Goal: Information Seeking & Learning: Stay updated

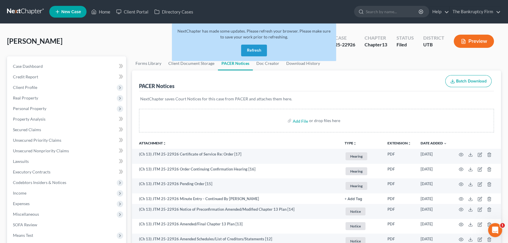
click at [252, 49] on button "Refresh" at bounding box center [254, 51] width 26 height 12
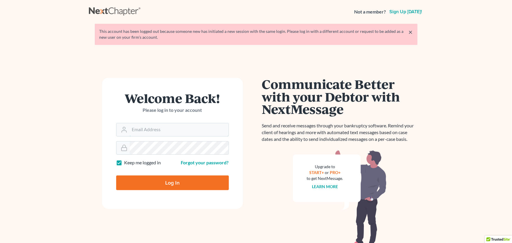
type input "[EMAIL_ADDRESS][DOMAIN_NAME]"
drag, startPoint x: 174, startPoint y: 184, endPoint x: 181, endPoint y: 187, distance: 8.3
click at [174, 184] on input "Log In" at bounding box center [172, 182] width 113 height 15
type input "Thinking..."
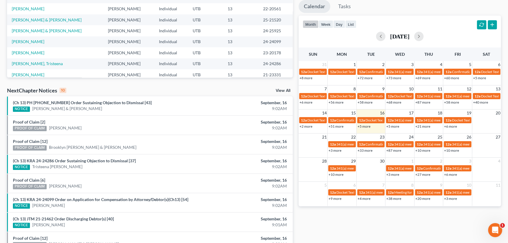
scroll to position [106, 0]
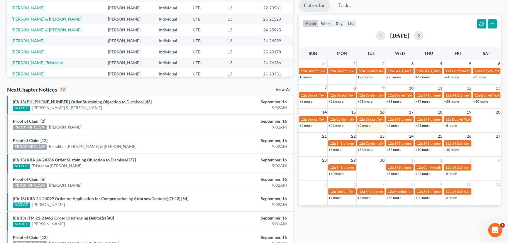
click at [73, 103] on link "(Ch 13) PH 24-25925 Order Sustaining Objection to Dismissal [43]" at bounding box center [82, 101] width 139 height 5
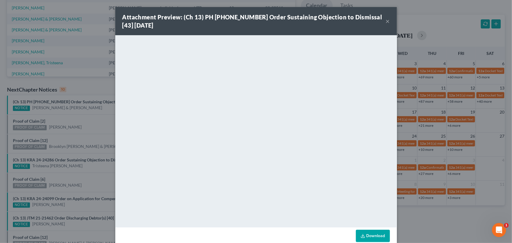
click at [66, 120] on div "Attachment Preview: (Ch 13) PH 24-25925 Order Sustaining Objection to Dismissal…" at bounding box center [256, 121] width 512 height 243
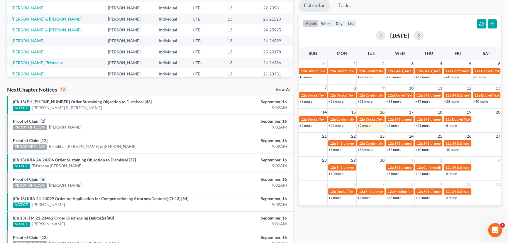
click at [27, 119] on link "Proof of Claim [2]" at bounding box center [29, 120] width 32 height 5
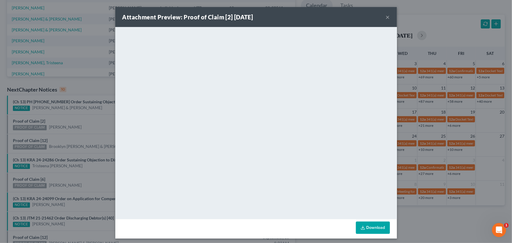
drag, startPoint x: 74, startPoint y: 118, endPoint x: 53, endPoint y: 134, distance: 26.0
click at [74, 118] on div "Attachment Preview: Proof of Claim [2] 09/16/2025 × <object ng-attr-data='https…" at bounding box center [256, 121] width 512 height 243
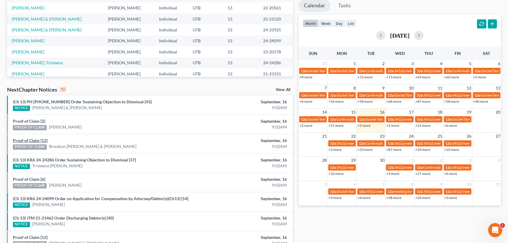
click at [38, 139] on link "Proof of Claim [12]" at bounding box center [30, 140] width 35 height 5
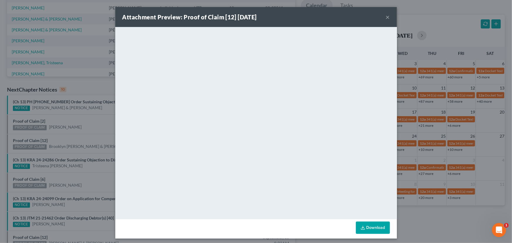
click at [89, 123] on div "Attachment Preview: Proof of Claim [12] 09/16/2025 × <object ng-attr-data='http…" at bounding box center [256, 121] width 512 height 243
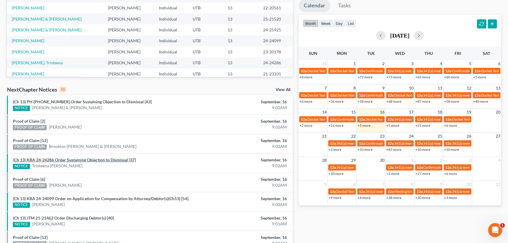
click at [72, 159] on link "(Ch 13) KRA 24-24286 Order Sustaining Objection to Dismissal [37]" at bounding box center [74, 159] width 123 height 5
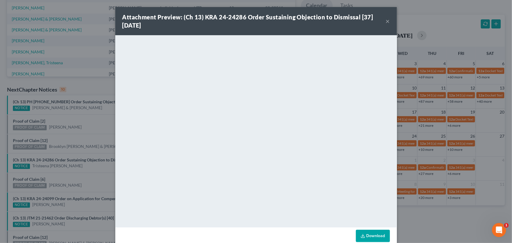
click at [89, 125] on div "Attachment Preview: (Ch 13) KRA 24-24286 Order Sustaining Objection to Dismissa…" at bounding box center [256, 121] width 512 height 243
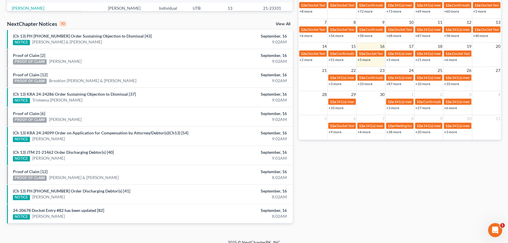
scroll to position [178, 0]
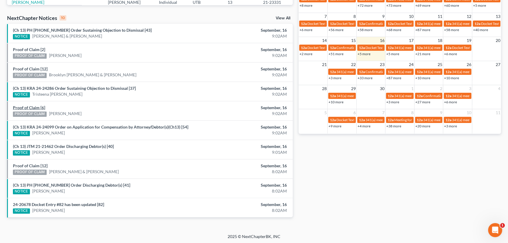
click at [35, 106] on link "Proof of Claim [6]" at bounding box center [29, 107] width 32 height 5
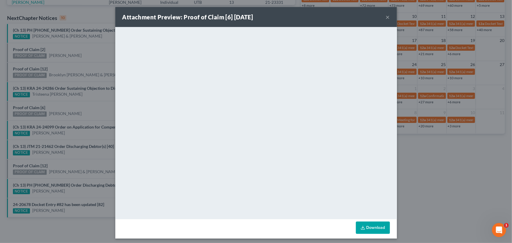
click at [73, 104] on div "Attachment Preview: Proof of Claim [6] 09/16/2025 × <object ng-attr-data='https…" at bounding box center [256, 121] width 512 height 243
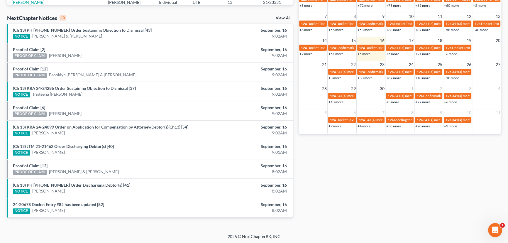
click at [90, 128] on link "(Ch 13) KRA 24-24099 Order on Application for Compensation by Attorney/Debtor(s…" at bounding box center [100, 126] width 175 height 5
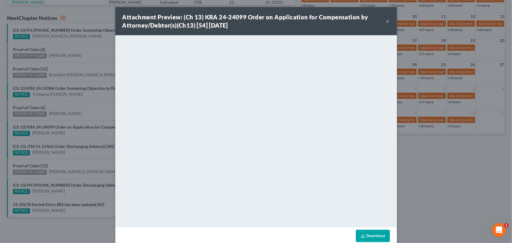
click at [86, 133] on div "Attachment Preview: (Ch 13) KRA 24-24099 Order on Application for Compensation …" at bounding box center [256, 121] width 512 height 243
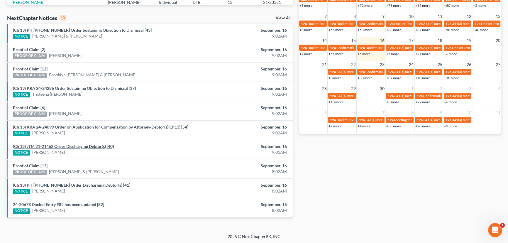
click at [69, 146] on link "(Ch 13) JTM 21-21462 Order Discharging Debtor(s) [40]" at bounding box center [63, 146] width 101 height 5
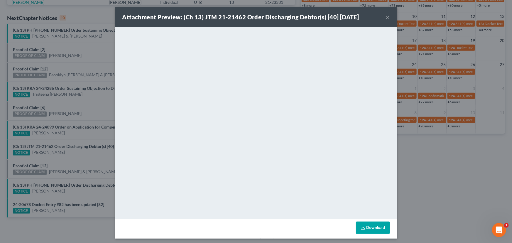
click at [65, 155] on div "Attachment Preview: (Ch 13) JTM 21-21462 Order Discharging Debtor(s) [40] 09/16…" at bounding box center [256, 121] width 512 height 243
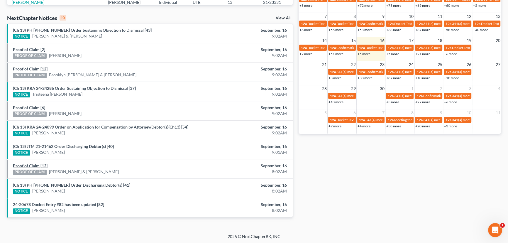
click at [30, 165] on link "Proof of Claim [12]" at bounding box center [30, 165] width 35 height 5
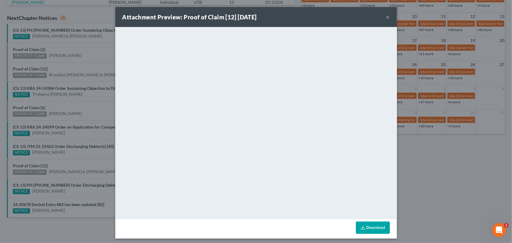
drag, startPoint x: 62, startPoint y: 160, endPoint x: 62, endPoint y: 163, distance: 2.9
click at [62, 159] on div "Attachment Preview: Proof of Claim [12] 09/16/2025 × <object ng-attr-data='http…" at bounding box center [256, 121] width 512 height 243
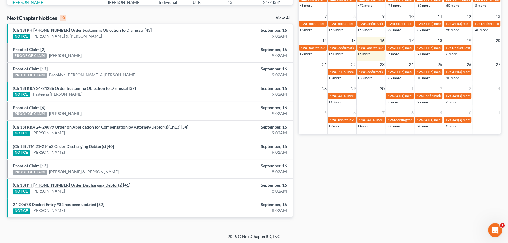
click at [64, 186] on link "(Ch 13) PH 22-22189 Order Discharging Debtor(s) [41]" at bounding box center [71, 184] width 117 height 5
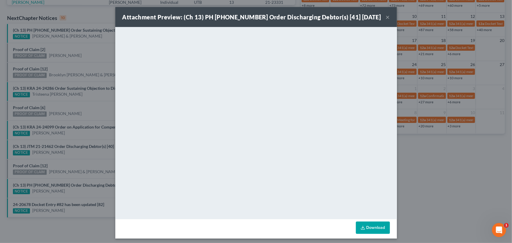
click at [70, 194] on div "Attachment Preview: (Ch 13) PH 22-22189 Order Discharging Debtor(s) [41] 09/16/…" at bounding box center [256, 121] width 512 height 243
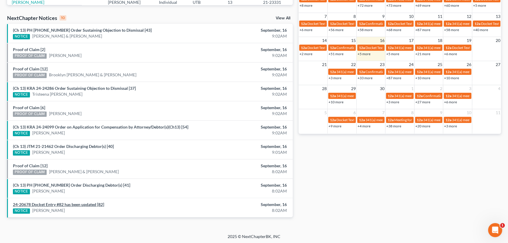
click at [66, 204] on link "24-20678 Docket Entry #82 has been updated [82]" at bounding box center [58, 204] width 91 height 5
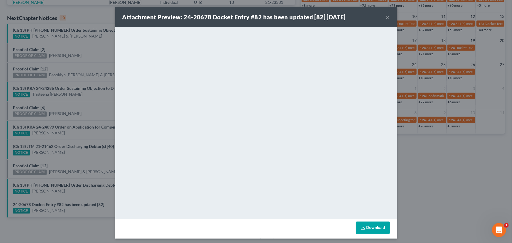
click at [68, 196] on div "Attachment Preview: 24-20678 Docket Entry #82 has been updated [82] 09/16/2025 …" at bounding box center [256, 121] width 512 height 243
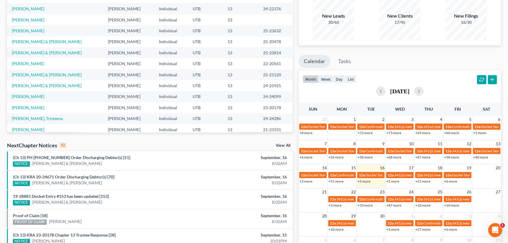
scroll to position [178, 0]
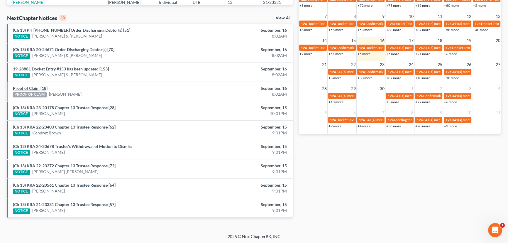
click at [36, 88] on link "Proof of Claim [18]" at bounding box center [30, 88] width 35 height 5
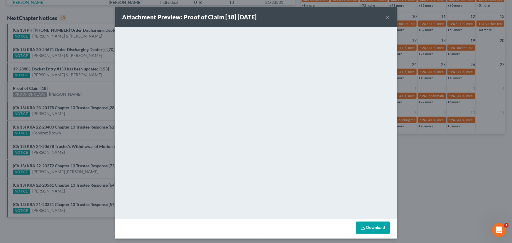
click at [76, 90] on div "Attachment Preview: Proof of Claim [18] 09/16/2025 × <object ng-attr-data='http…" at bounding box center [256, 121] width 512 height 243
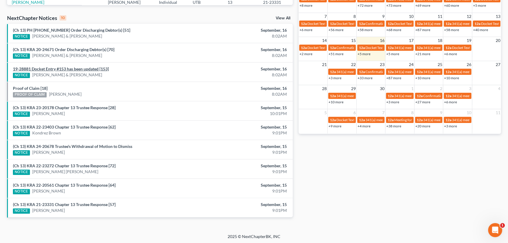
click at [60, 70] on link "19-28881 Docket Entry #153 has been updated [153]" at bounding box center [61, 68] width 96 height 5
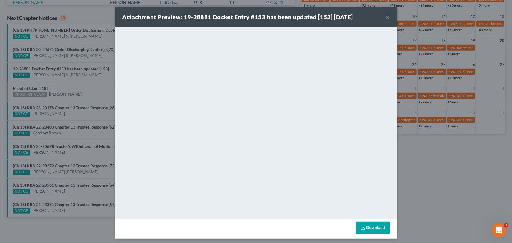
click at [75, 87] on div "Attachment Preview: 19-28881 Docket Entry #153 has been updated [153] 09/16/202…" at bounding box center [256, 121] width 512 height 243
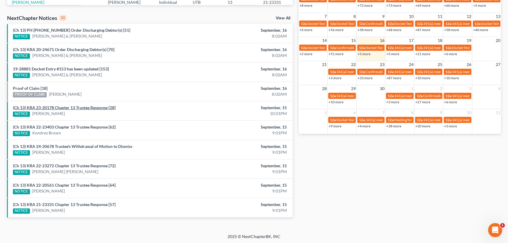
click at [73, 108] on link "(Ch 13) KRA 23-20178 Chapter 13 Trustee Response [28]" at bounding box center [64, 107] width 103 height 5
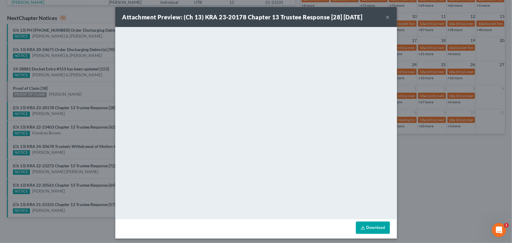
drag, startPoint x: 76, startPoint y: 116, endPoint x: 77, endPoint y: 120, distance: 3.9
click at [77, 118] on div "Attachment Preview: (Ch 13) KRA 23-20178 Chapter 13 Trustee Response [28] 09/15…" at bounding box center [256, 121] width 512 height 243
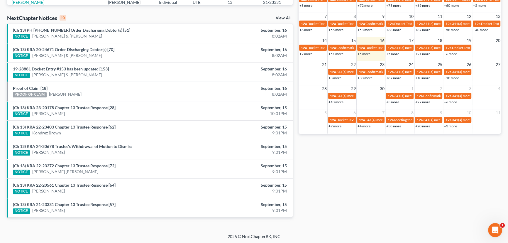
click at [76, 130] on div "NOTICE Kondrez Brown" at bounding box center [103, 133] width 181 height 6
click at [81, 126] on link "(Ch 13) KRA 22-23403 Chapter 13 Trustee Response [62]" at bounding box center [64, 126] width 103 height 5
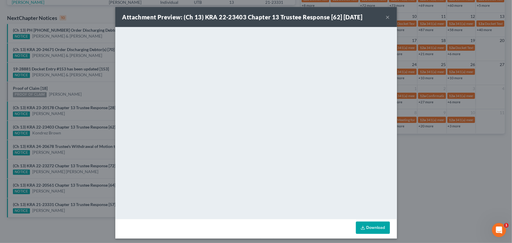
click at [81, 132] on div "Attachment Preview: (Ch 13) KRA 22-23403 Chapter 13 Trustee Response [62] 09/15…" at bounding box center [256, 121] width 512 height 243
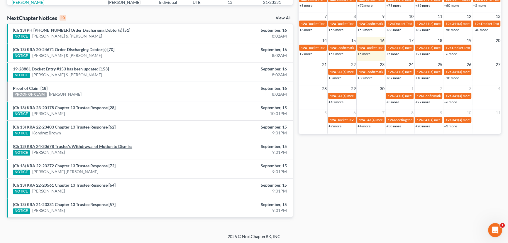
click at [84, 146] on link "(Ch 13) KRA 24-20678 Trustee's Withdrawal of Motion to Dismiss" at bounding box center [72, 146] width 119 height 5
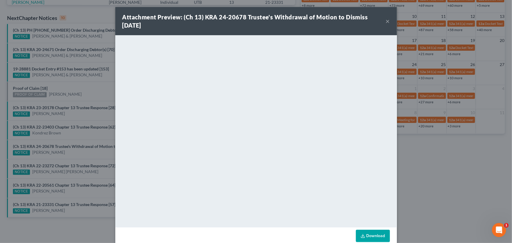
click at [94, 157] on div "Attachment Preview: (Ch 13) KRA 24-20678 Trustee's Withdrawal of Motion to Dism…" at bounding box center [256, 121] width 512 height 243
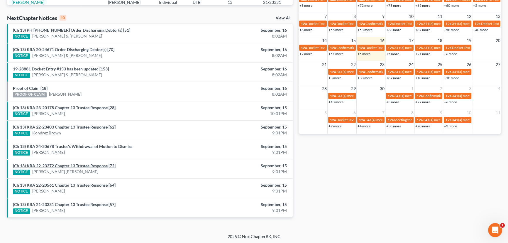
click at [94, 165] on link "(Ch 13) KRA 22-23272 Chapter 13 Trustee Response [72]" at bounding box center [64, 165] width 103 height 5
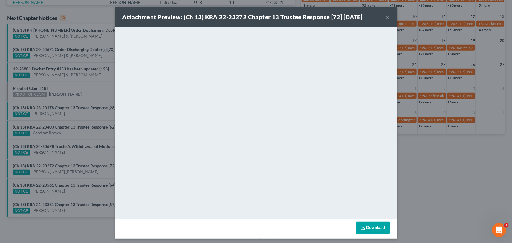
click at [89, 173] on div "Attachment Preview: (Ch 13) KRA 22-23272 Chapter 13 Trustee Response [72] 09/15…" at bounding box center [256, 121] width 512 height 243
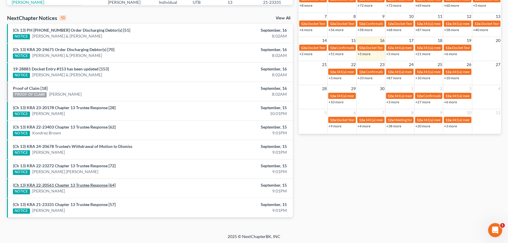
click at [80, 185] on link "(Ch 13) KRA 22-20561 Chapter 13 Trustee Response [64]" at bounding box center [64, 184] width 103 height 5
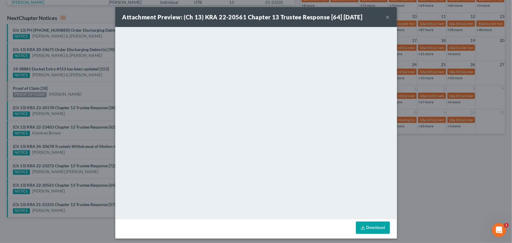
drag, startPoint x: 85, startPoint y: 174, endPoint x: 83, endPoint y: 182, distance: 7.8
click at [85, 174] on div "Attachment Preview: (Ch 13) KRA 22-20561 Chapter 13 Trustee Response [64] 09/15…" at bounding box center [256, 121] width 512 height 243
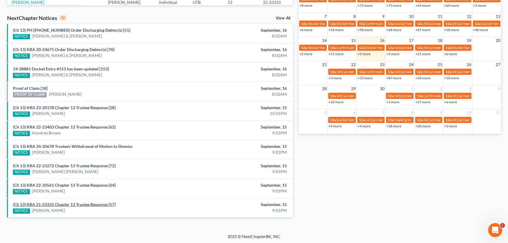
click at [80, 203] on link "(Ch 13) KRA 21-23331 Chapter 13 Trustee Response [57]" at bounding box center [64, 204] width 103 height 5
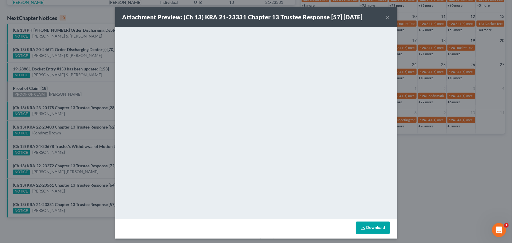
click at [83, 193] on div "Attachment Preview: (Ch 13) KRA 21-23331 Chapter 13 Trustee Response [57] 09/15…" at bounding box center [256, 121] width 512 height 243
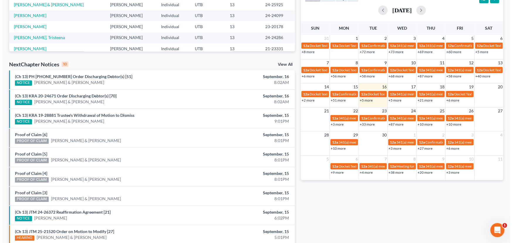
scroll to position [133, 0]
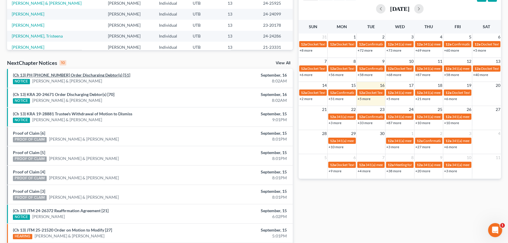
click at [61, 74] on link "(Ch 13) PH [PHONE_NUMBER] Order Discharging Debtor(s) [51]" at bounding box center [71, 74] width 117 height 5
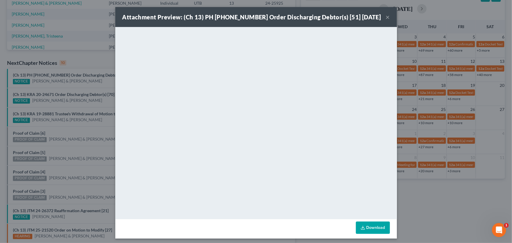
click at [96, 85] on div "Attachment Preview: (Ch 13) PH [PHONE_NUMBER] Order Discharging Debtor(s) [51] …" at bounding box center [256, 121] width 512 height 243
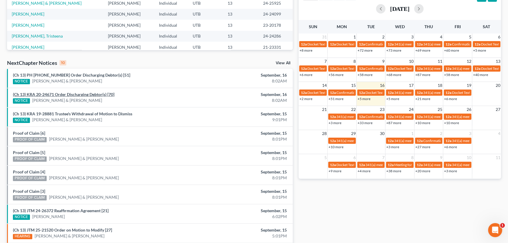
click at [79, 95] on link "(Ch 13) KRA 20-24671 Order Discharging Debtor(s) [70]" at bounding box center [63, 94] width 101 height 5
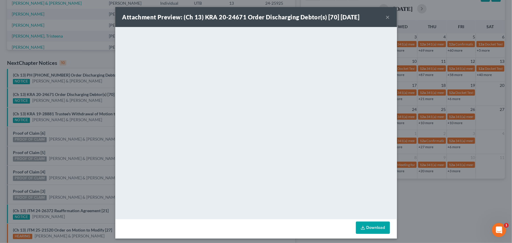
drag, startPoint x: 85, startPoint y: 86, endPoint x: 96, endPoint y: 113, distance: 29.2
click at [85, 87] on div "Attachment Preview: (Ch 13) KRA 20-24671 Order Discharging Debtor(s) [70] 09/16…" at bounding box center [256, 121] width 512 height 243
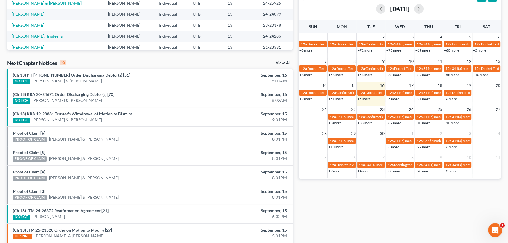
click at [96, 114] on link "(Ch 13) KRA 19-28881 Trustee's Withdrawal of Motion to Dismiss" at bounding box center [72, 113] width 119 height 5
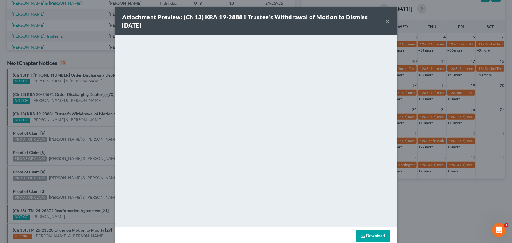
click at [84, 127] on div "Attachment Preview: (Ch 13) KRA 19-28881 Trustee's Withdrawal of Motion to Dism…" at bounding box center [256, 121] width 512 height 243
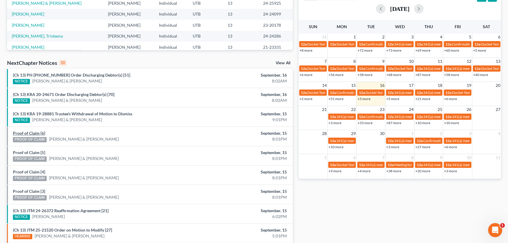
click at [32, 132] on link "Proof of Claim [6]" at bounding box center [29, 132] width 32 height 5
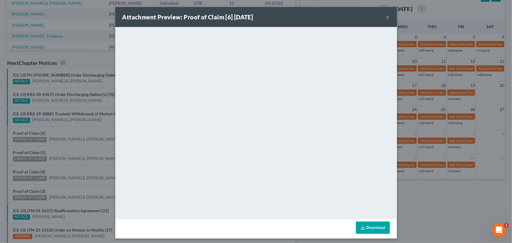
click at [70, 128] on div "Attachment Preview: Proof of Claim [6] 09/15/2025 × <object ng-attr-data='https…" at bounding box center [256, 121] width 512 height 243
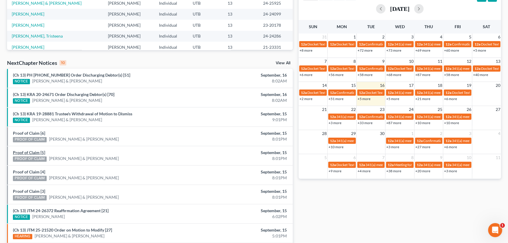
click at [30, 152] on link "Proof of Claim [5]" at bounding box center [29, 152] width 32 height 5
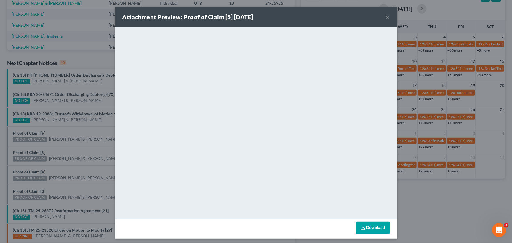
drag, startPoint x: 67, startPoint y: 148, endPoint x: 53, endPoint y: 159, distance: 17.9
click at [66, 148] on div "Attachment Preview: Proof of Claim [5] 09/15/2025 × <object ng-attr-data='https…" at bounding box center [256, 121] width 512 height 243
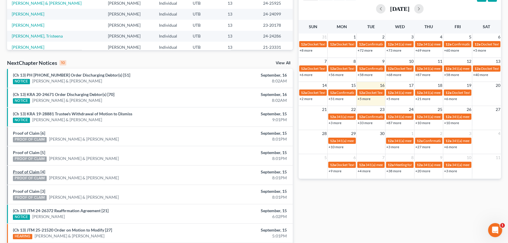
click at [27, 171] on link "Proof of Claim [4]" at bounding box center [29, 171] width 32 height 5
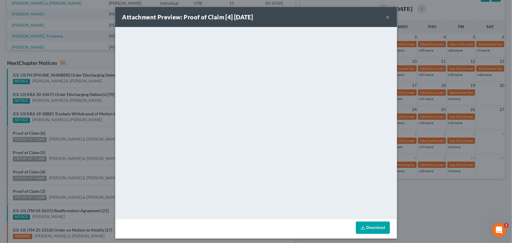
click at [66, 167] on div "Attachment Preview: Proof of Claim [4] 09/15/2025 × <object ng-attr-data='https…" at bounding box center [256, 121] width 512 height 243
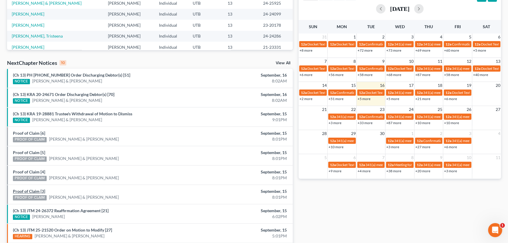
click at [26, 190] on link "Proof of Claim [3]" at bounding box center [29, 191] width 32 height 5
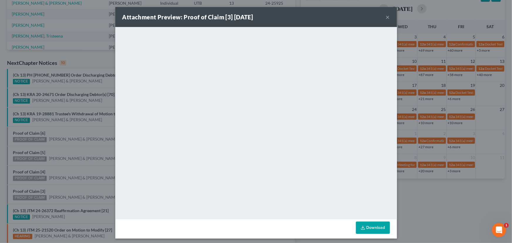
click at [77, 167] on div "Attachment Preview: Proof of Claim [3] 09/15/2025 × <object ng-attr-data='https…" at bounding box center [256, 121] width 512 height 243
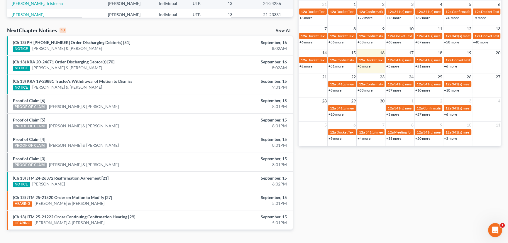
scroll to position [178, 0]
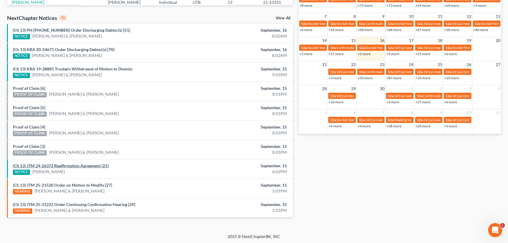
click at [61, 164] on link "(Ch 13) JTM 24-26372 Reaffirmation Agreement [21]" at bounding box center [61, 165] width 96 height 5
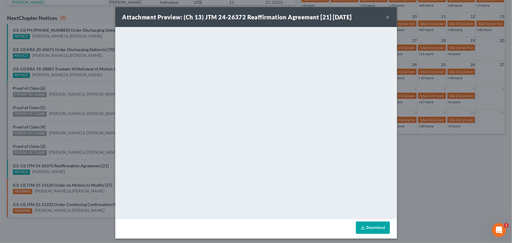
click at [79, 120] on div "Attachment Preview: (Ch 13) JTM 24-26372 Reaffirmation Agreement [21] 09/15/202…" at bounding box center [256, 121] width 512 height 243
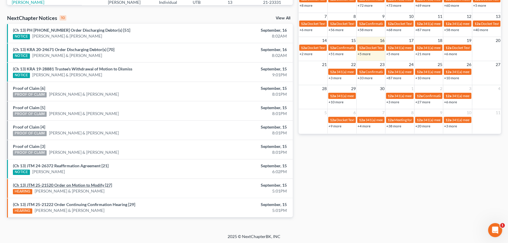
click at [76, 184] on link "(Ch 13) JTM 25-21520 Order on Motion to Modify [27]" at bounding box center [62, 184] width 99 height 5
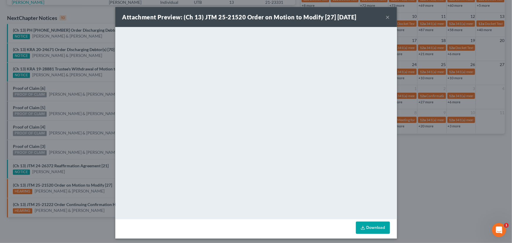
click at [83, 138] on div "Attachment Preview: (Ch 13) JTM 25-21520 Order on Motion to Modify [27] 09/15/2…" at bounding box center [256, 121] width 512 height 243
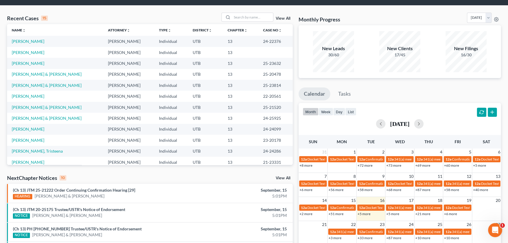
scroll to position [178, 0]
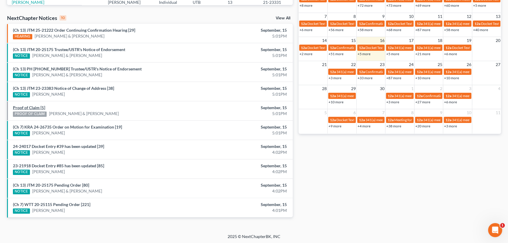
click at [28, 106] on link "Proof of Claim [5]" at bounding box center [29, 107] width 32 height 5
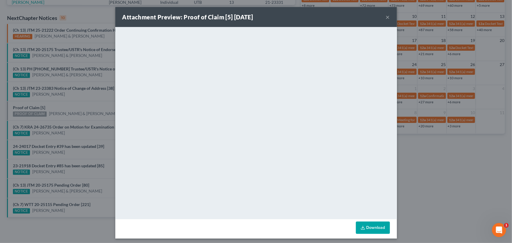
click at [59, 106] on div "Attachment Preview: Proof of Claim [5] 09/15/2025 × <object ng-attr-data='https…" at bounding box center [256, 121] width 512 height 243
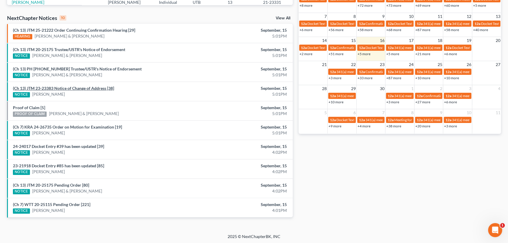
click at [69, 89] on link "(Ch 13) JTM 23-23383 Notice of Change of Address [38]" at bounding box center [63, 88] width 101 height 5
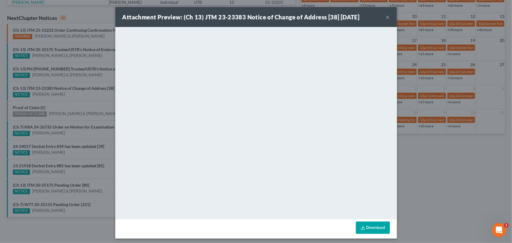
click at [72, 100] on div "Attachment Preview: (Ch 13) JTM 23-23383 Notice of Change of Address [38] 09/15…" at bounding box center [256, 121] width 512 height 243
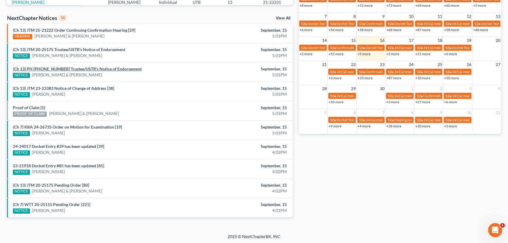
click at [94, 68] on link "(Ch 13) PH 24-25925 Trustee/USTR's Notice of Endorsement" at bounding box center [77, 68] width 129 height 5
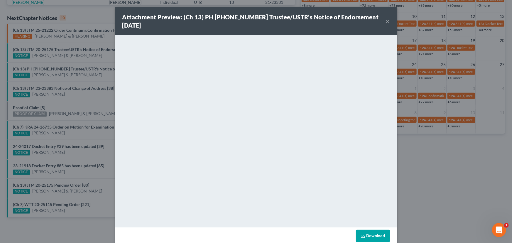
click at [97, 79] on div "Attachment Preview: (Ch 13) PH 24-25925 Trustee/USTR's Notice of Endorsement 09…" at bounding box center [256, 121] width 512 height 243
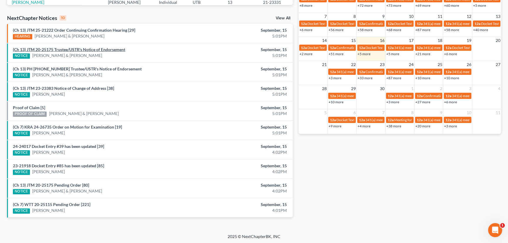
click at [83, 48] on link "(Ch 13) JTM 20-25175 Trustee/USTR's Notice of Endorsement" at bounding box center [69, 49] width 112 height 5
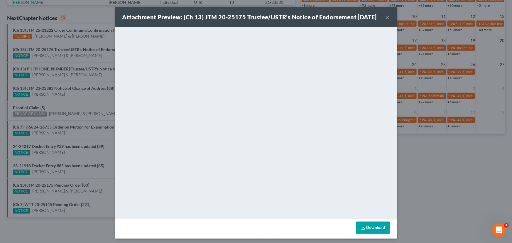
click at [96, 57] on div "Attachment Preview: (Ch 13) JTM 20-25175 Trustee/USTR's Notice of Endorsement 0…" at bounding box center [256, 121] width 512 height 243
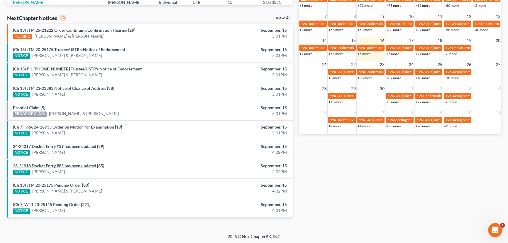
click at [75, 164] on link "23-21918 Docket Entry #85 has been updated [85]" at bounding box center [58, 165] width 91 height 5
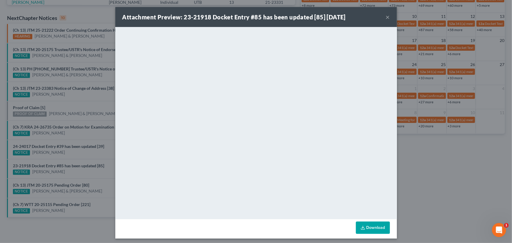
drag, startPoint x: 69, startPoint y: 172, endPoint x: 70, endPoint y: 164, distance: 7.6
click at [69, 172] on div "Attachment Preview: 23-21918 Docket Entry #85 has been updated [85] 09/15/2025 …" at bounding box center [256, 121] width 512 height 243
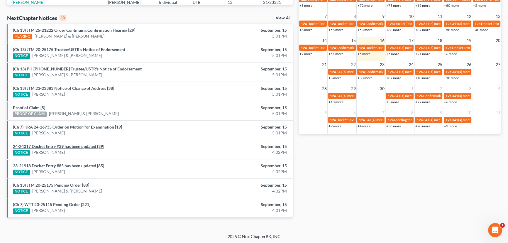
click at [67, 144] on link "24-24017 Docket Entry #39 has been updated [39]" at bounding box center [58, 146] width 91 height 5
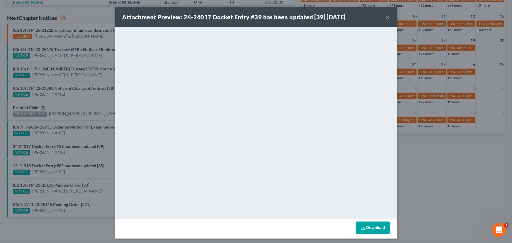
drag, startPoint x: 71, startPoint y: 155, endPoint x: 70, endPoint y: 160, distance: 5.3
click at [71, 155] on div "Attachment Preview: 24-24017 Docket Entry #39 has been updated [39] 09/15/2025 …" at bounding box center [256, 121] width 512 height 243
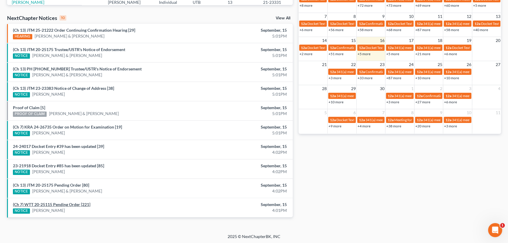
click at [66, 203] on link "(Ch 7) WTT 20-25115 Pending Order [221]" at bounding box center [51, 204] width 77 height 5
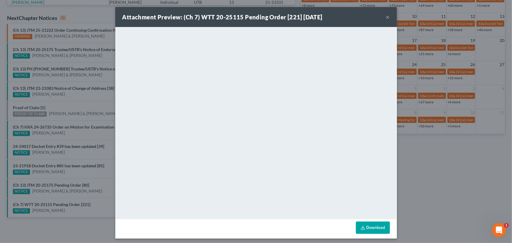
click at [79, 159] on div "Attachment Preview: (Ch 7) WTT 20-25115 Pending Order [221] 09/15/2025 × <objec…" at bounding box center [256, 121] width 512 height 243
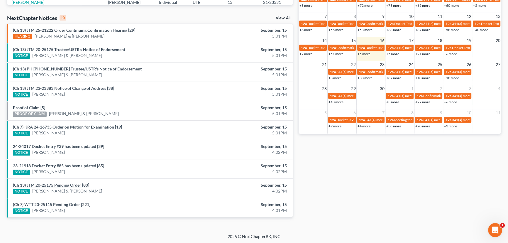
click at [65, 184] on link "(Ch 13) JTM 20-25175 Pending Order [80]" at bounding box center [51, 184] width 76 height 5
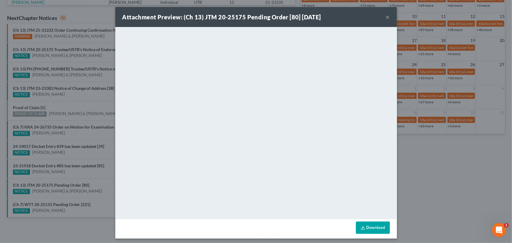
click at [83, 160] on div "Attachment Preview: (Ch 13) JTM 20-25175 Pending Order [80] 09/15/2025 × <objec…" at bounding box center [256, 121] width 512 height 243
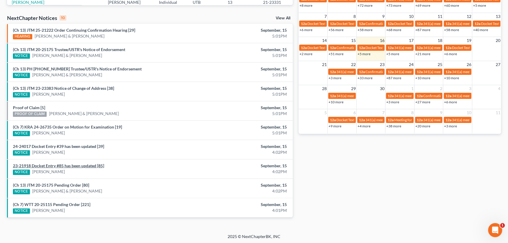
click at [62, 165] on link "23-21918 Docket Entry #85 has been updated [85]" at bounding box center [58, 165] width 91 height 5
click at [67, 146] on link "24-24017 Docket Entry #39 has been updated [39]" at bounding box center [58, 146] width 91 height 5
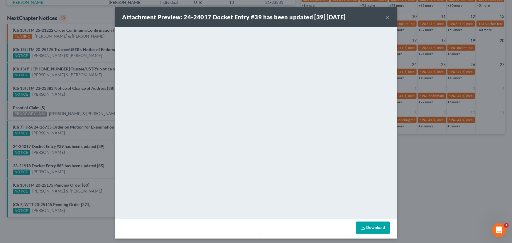
drag, startPoint x: 74, startPoint y: 157, endPoint x: 80, endPoint y: 154, distance: 6.7
click at [76, 156] on div "Attachment Preview: 24-24017 Docket Entry #39 has been updated [39] 09/15/2025 …" at bounding box center [256, 121] width 512 height 243
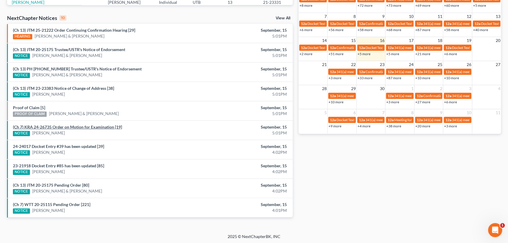
click at [75, 126] on link "(Ch 7) KRA 24-26735 Order on Motion for Examination [19]" at bounding box center [67, 126] width 109 height 5
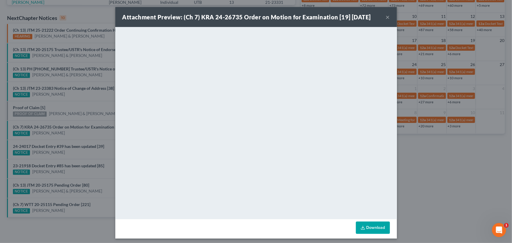
click at [69, 119] on div "Attachment Preview: (Ch 7) KRA 24-26735 Order on Motion for Examination [19] 09…" at bounding box center [256, 121] width 512 height 243
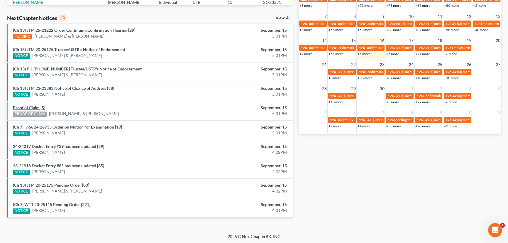
click at [30, 107] on link "Proof of Claim [5]" at bounding box center [29, 107] width 32 height 5
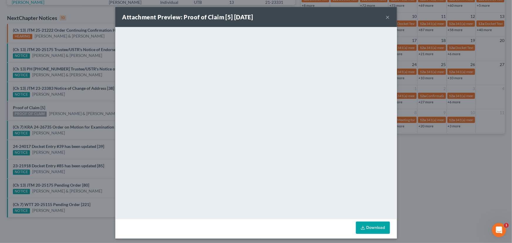
click at [65, 110] on div "Attachment Preview: Proof of Claim [5] 09/15/2025 × <object ng-attr-data='https…" at bounding box center [256, 121] width 512 height 243
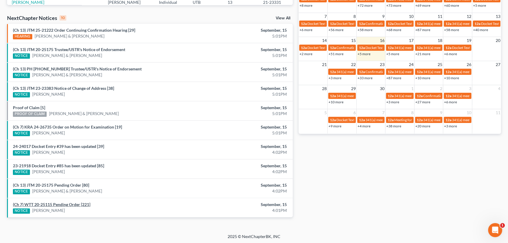
click at [57, 203] on link "(Ch 7) WTT 20-25115 Pending Order [221]" at bounding box center [51, 204] width 77 height 5
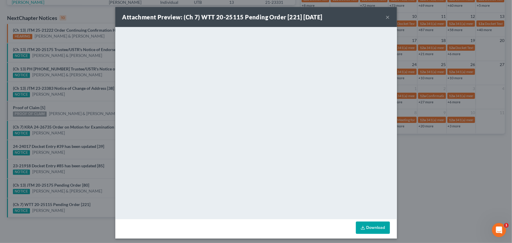
click at [73, 194] on div "Attachment Preview: (Ch 7) WTT 20-25115 Pending Order [221] 09/15/2025 × <objec…" at bounding box center [256, 121] width 512 height 243
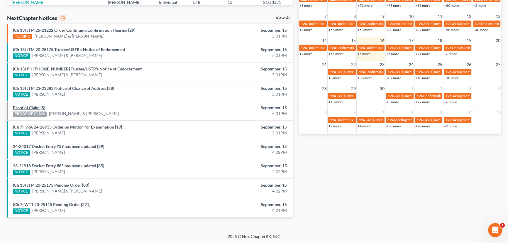
click at [30, 107] on link "Proof of Claim [5]" at bounding box center [29, 107] width 32 height 5
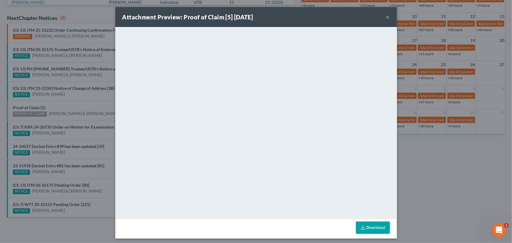
click at [62, 109] on div "Attachment Preview: Proof of Claim [5] 09/15/2025 × <object ng-attr-data='https…" at bounding box center [256, 121] width 512 height 243
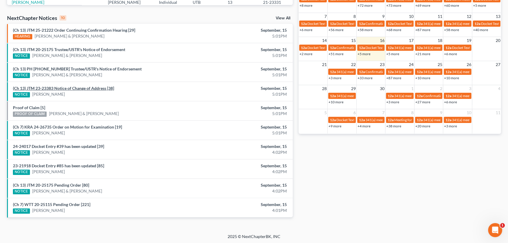
click at [78, 88] on link "(Ch 13) JTM 23-23383 Notice of Change of Address [38]" at bounding box center [63, 88] width 101 height 5
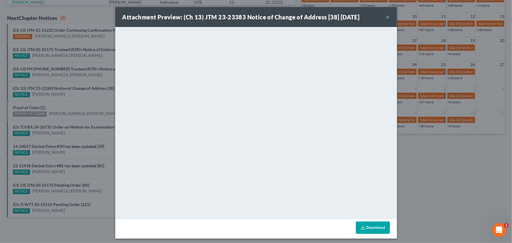
click at [78, 96] on div "Attachment Preview: (Ch 13) JTM 23-23383 Notice of Change of Address [38] 09/15…" at bounding box center [256, 121] width 512 height 243
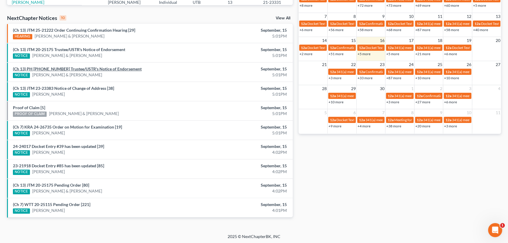
click at [85, 69] on link "(Ch 13) PH 24-25925 Trustee/USTR's Notice of Endorsement" at bounding box center [77, 68] width 129 height 5
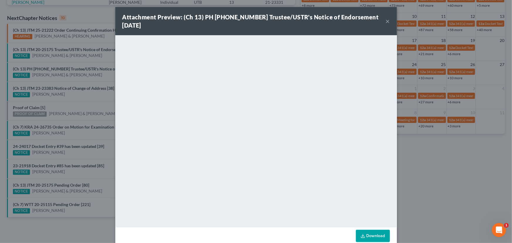
click at [80, 88] on div "Attachment Preview: (Ch 13) PH 24-25925 Trustee/USTR's Notice of Endorsement 09…" at bounding box center [256, 121] width 512 height 243
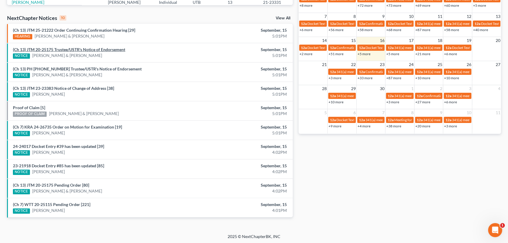
click at [101, 50] on link "(Ch 13) JTM 20-25175 Trustee/USTR's Notice of Endorsement" at bounding box center [69, 49] width 112 height 5
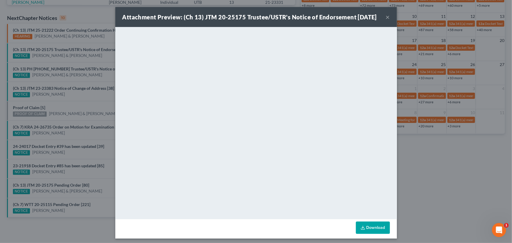
click at [98, 60] on div "Attachment Preview: (Ch 13) JTM 20-25175 Trustee/USTR's Notice of Endorsement 0…" at bounding box center [256, 121] width 512 height 243
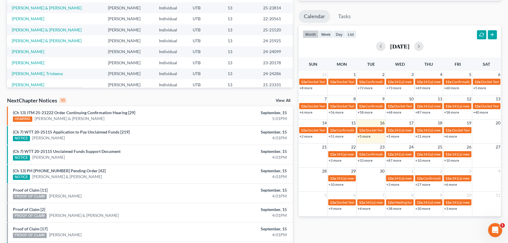
scroll to position [178, 0]
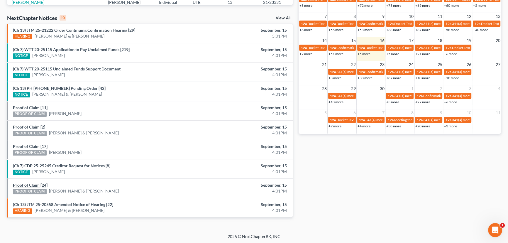
click at [27, 183] on link "Proof of Claim [24]" at bounding box center [30, 184] width 35 height 5
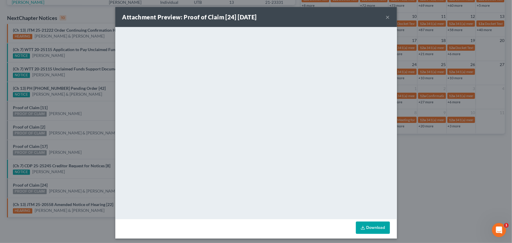
click at [64, 180] on div "Attachment Preview: Proof of Claim [24] [DATE] × <object ng-attr-data='[URL][DO…" at bounding box center [256, 121] width 512 height 243
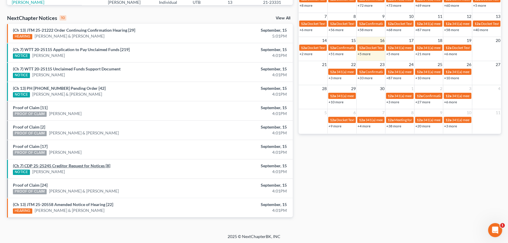
click at [67, 164] on link "(Ch 7) CDP 25-25245 Creditor Request for Notices [8]" at bounding box center [61, 165] width 97 height 5
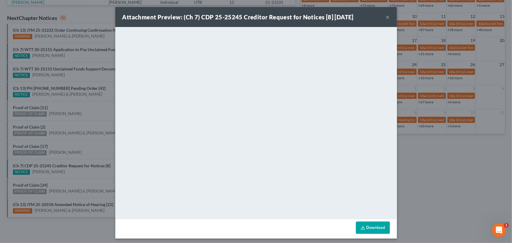
drag, startPoint x: 60, startPoint y: 157, endPoint x: 45, endPoint y: 154, distance: 15.5
click at [57, 157] on div "Attachment Preview: (Ch 7) CDP 25-25245 Creditor Request for Notices [8] 09/15/…" at bounding box center [256, 121] width 512 height 243
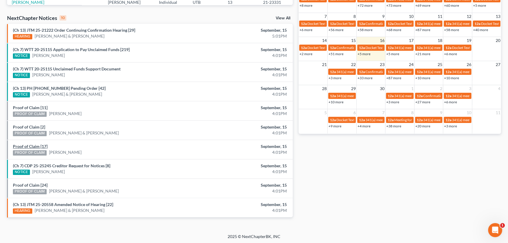
click at [31, 146] on link "Proof of Claim [17]" at bounding box center [30, 146] width 35 height 5
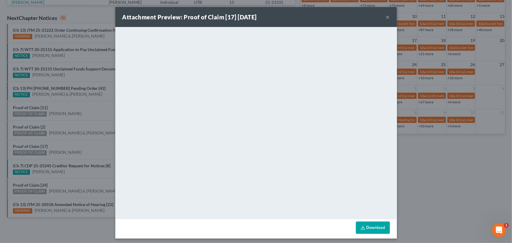
click at [58, 142] on div "Attachment Preview: Proof of Claim [17] 09/15/2025 × <object ng-attr-data='http…" at bounding box center [256, 121] width 512 height 243
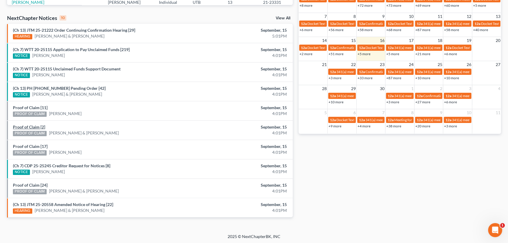
click at [27, 126] on link "Proof of Claim [2]" at bounding box center [29, 126] width 32 height 5
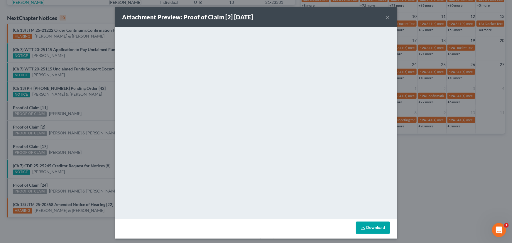
click at [64, 126] on div "Attachment Preview: Proof of Claim [2] 09/15/2025 × <object ng-attr-data='https…" at bounding box center [256, 121] width 512 height 243
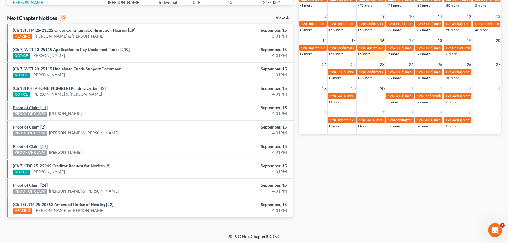
click at [28, 108] on link "Proof of Claim [11]" at bounding box center [30, 107] width 35 height 5
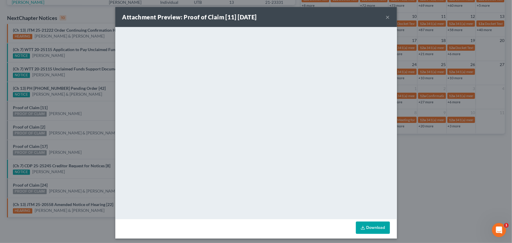
click at [80, 114] on div "Attachment Preview: Proof of Claim [11] 09/15/2025 × <object ng-attr-data='http…" at bounding box center [256, 121] width 512 height 243
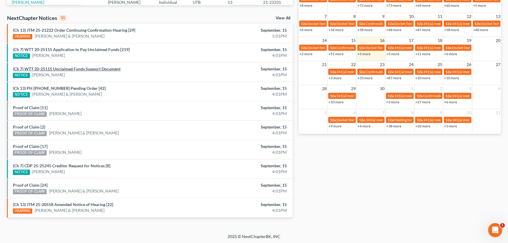
click at [82, 69] on link "(Ch 7) WTT 20-25115 Unclaimed Funds Support Document" at bounding box center [67, 68] width 108 height 5
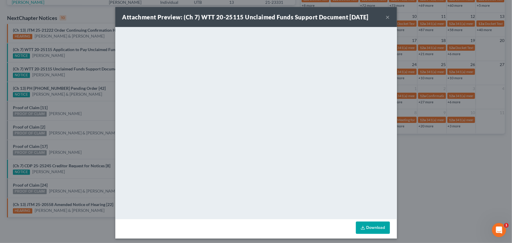
click at [79, 80] on div "Attachment Preview: (Ch 7) WTT 20-25115 Unclaimed Funds Support Document 09/15/…" at bounding box center [256, 121] width 512 height 243
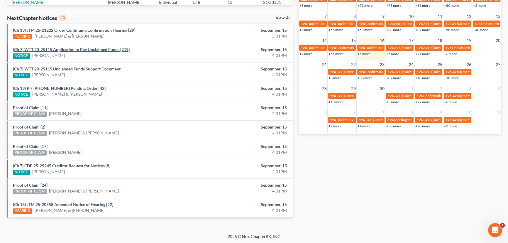
click at [68, 50] on link "(Ch 7) WTT 20-25115 Application to Pay Unclaimed Funds [219]" at bounding box center [71, 49] width 117 height 5
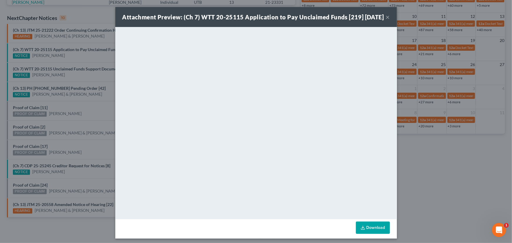
click at [89, 62] on div "Attachment Preview: (Ch 7) WTT 20-25115 Application to Pay Unclaimed Funds [219…" at bounding box center [256, 121] width 512 height 243
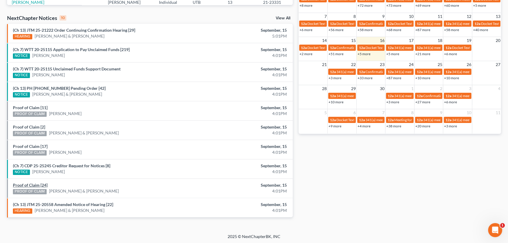
click at [33, 185] on link "Proof of Claim [24]" at bounding box center [30, 184] width 35 height 5
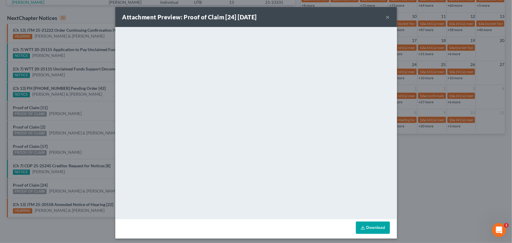
drag, startPoint x: 63, startPoint y: 182, endPoint x: 67, endPoint y: 179, distance: 5.7
click at [63, 182] on div "Attachment Preview: Proof of Claim [24] 09/15/2025 × <object ng-attr-data='http…" at bounding box center [256, 121] width 512 height 243
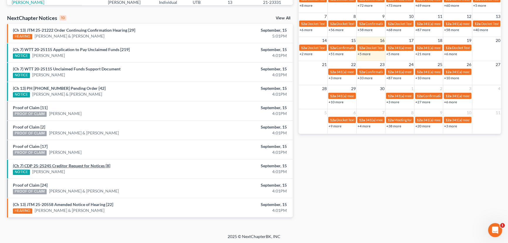
click at [76, 164] on link "(Ch 7) CDP 25-25245 Creditor Request for Notices [8]" at bounding box center [61, 165] width 97 height 5
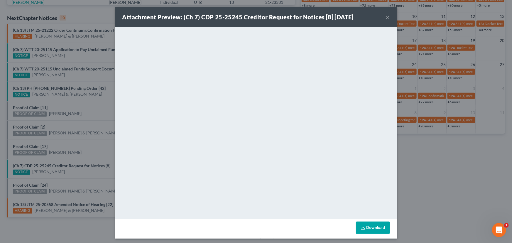
drag, startPoint x: 79, startPoint y: 170, endPoint x: 67, endPoint y: 164, distance: 13.5
click at [79, 170] on div "Attachment Preview: (Ch 7) CDP 25-25245 Creditor Request for Notices [8] 09/15/…" at bounding box center [256, 121] width 512 height 243
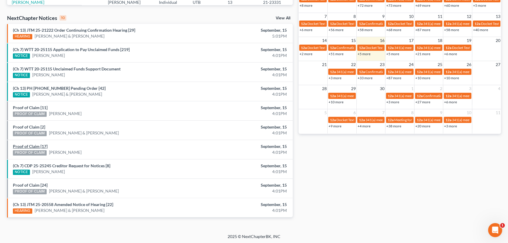
click at [30, 146] on link "Proof of Claim [17]" at bounding box center [30, 146] width 35 height 5
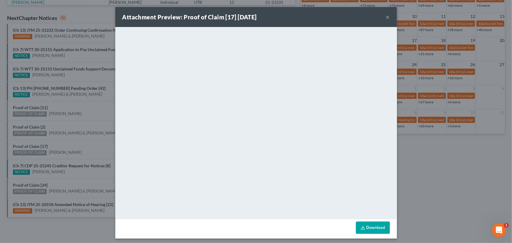
click at [67, 150] on div "Attachment Preview: Proof of Claim [17] 09/15/2025 × <object ng-attr-data='http…" at bounding box center [256, 121] width 512 height 243
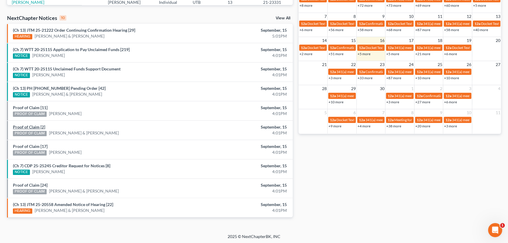
click at [31, 125] on link "Proof of Claim [2]" at bounding box center [29, 126] width 32 height 5
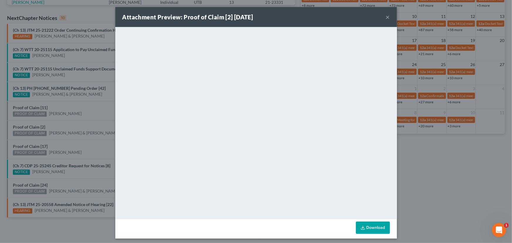
click at [69, 127] on div "Attachment Preview: Proof of Claim [2] 09/15/2025 × <object ng-attr-data='https…" at bounding box center [256, 121] width 512 height 243
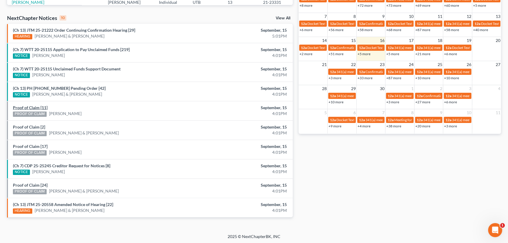
click at [33, 106] on link "Proof of Claim [11]" at bounding box center [30, 107] width 35 height 5
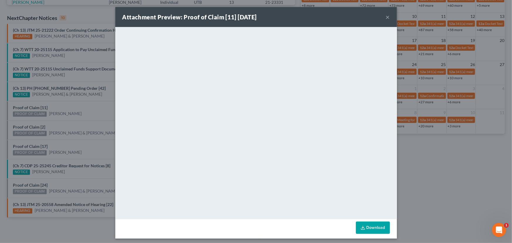
click at [76, 111] on div "Attachment Preview: Proof of Claim [11] 09/15/2025 × <object ng-attr-data='http…" at bounding box center [256, 121] width 512 height 243
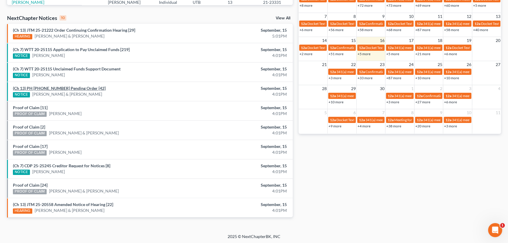
click at [65, 89] on link "(Ch 13) PH 24-25925 Pending Order [42]" at bounding box center [59, 88] width 93 height 5
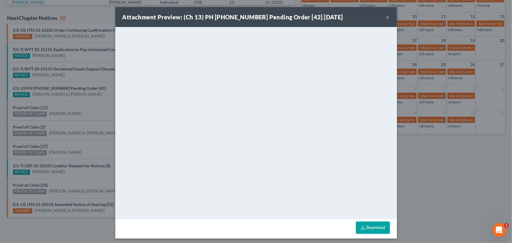
click at [94, 90] on div "Attachment Preview: (Ch 13) PH 24-25925 Pending Order [42] 09/15/2025 × <object…" at bounding box center [256, 121] width 512 height 243
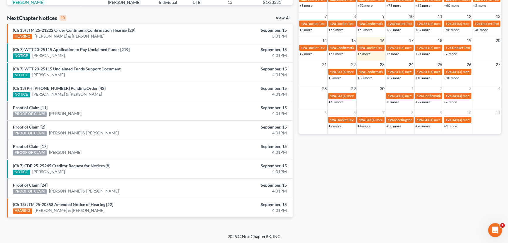
click at [83, 69] on link "(Ch 7) WTT 20-25115 Unclaimed Funds Support Document" at bounding box center [67, 68] width 108 height 5
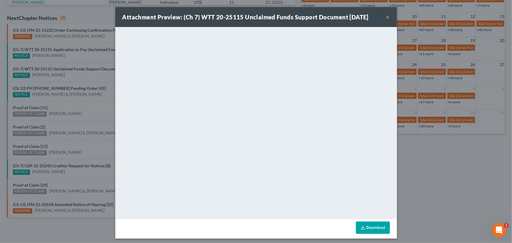
click at [87, 86] on div "Attachment Preview: (Ch 7) WTT 20-25115 Unclaimed Funds Support Document 09/15/…" at bounding box center [256, 121] width 512 height 243
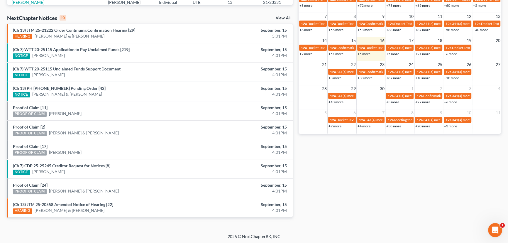
click at [73, 67] on link "(Ch 7) WTT 20-25115 Unclaimed Funds Support Document" at bounding box center [67, 68] width 108 height 5
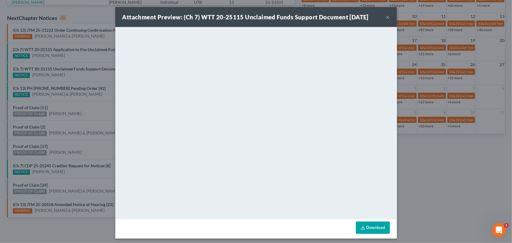
click at [76, 53] on div "Attachment Preview: (Ch 7) WTT 20-25115 Unclaimed Funds Support Document 09/15/…" at bounding box center [256, 121] width 512 height 243
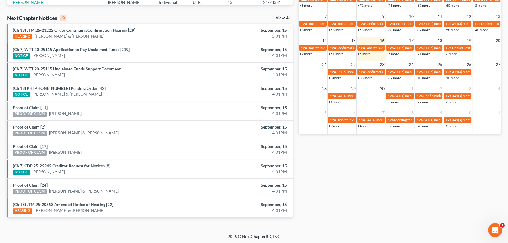
click at [76, 53] on div "NOTICE Daniel Newell" at bounding box center [103, 55] width 181 height 6
click at [77, 50] on link "(Ch 7) WTT 20-25115 Application to Pay Unclaimed Funds [219]" at bounding box center [71, 49] width 117 height 5
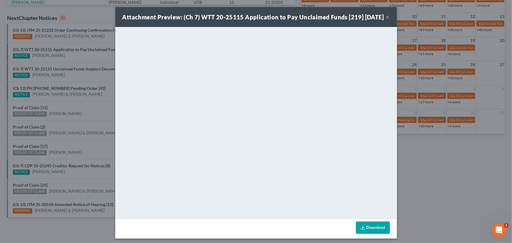
click at [76, 60] on div "Attachment Preview: (Ch 7) WTT 20-25115 Application to Pay Unclaimed Funds [219…" at bounding box center [256, 121] width 512 height 243
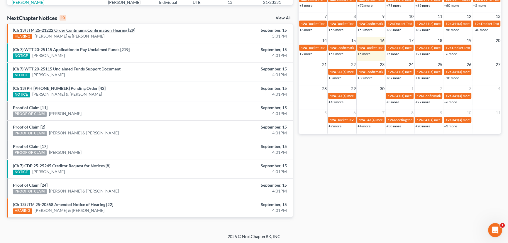
click at [89, 31] on link "(Ch 13) JTM 25-21222 Order Continuing Confirmation Hearing [29]" at bounding box center [74, 30] width 122 height 5
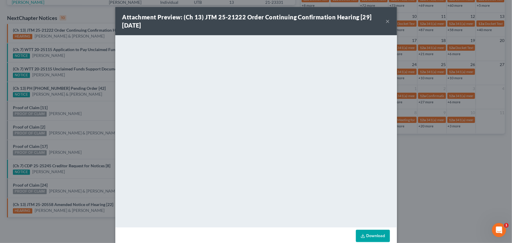
click at [81, 62] on div "Attachment Preview: (Ch 13) JTM 25-21222 Order Continuing Confirmation Hearing …" at bounding box center [256, 121] width 512 height 243
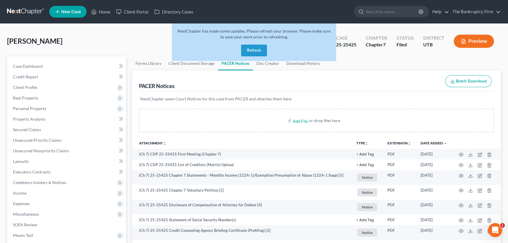
drag, startPoint x: 253, startPoint y: 50, endPoint x: 263, endPoint y: 50, distance: 10.3
click at [253, 50] on button "Refresh" at bounding box center [254, 51] width 26 height 12
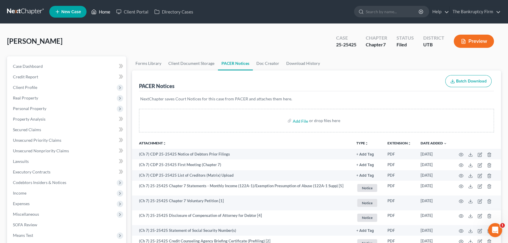
click at [100, 12] on link "Home" at bounding box center [100, 11] width 25 height 11
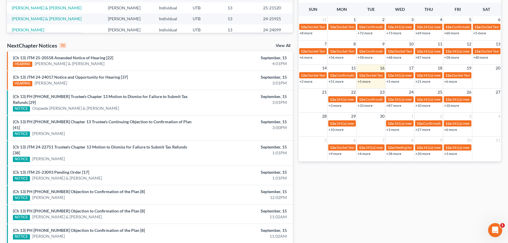
scroll to position [160, 0]
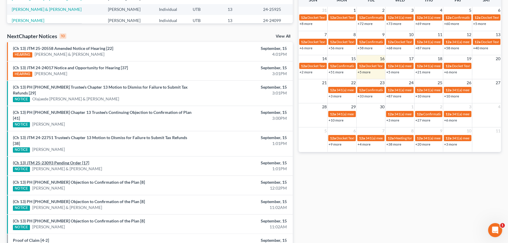
click at [63, 160] on link "(Ch 13) JTM 25-23093 Pending Order [17]" at bounding box center [51, 162] width 76 height 5
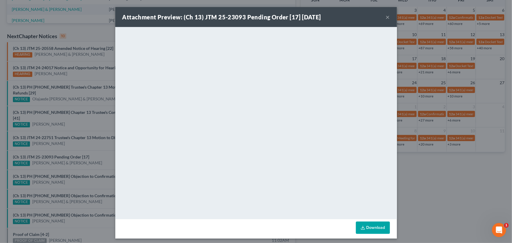
click at [386, 19] on button "×" at bounding box center [388, 16] width 4 height 7
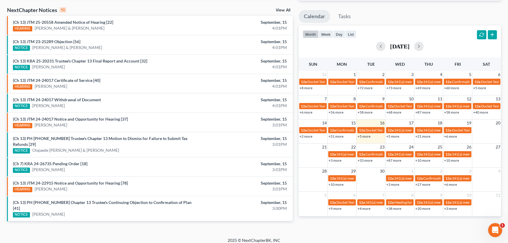
scroll to position [178, 0]
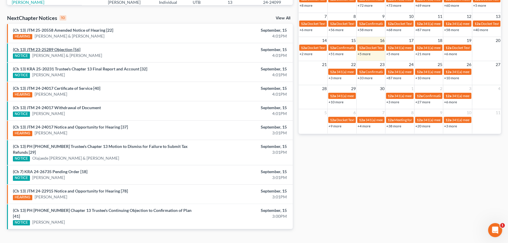
click at [66, 49] on link "(Ch 13) JTM 23-25289 Objection [56]" at bounding box center [46, 49] width 67 height 5
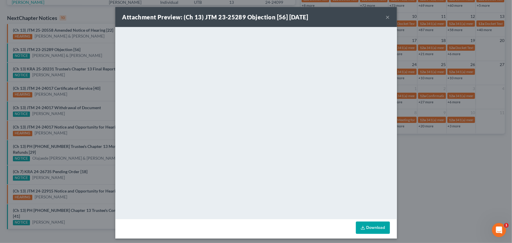
click at [91, 50] on div "Attachment Preview: (Ch 13) JTM 23-25289 Objection [56] [DATE] × <object ng-att…" at bounding box center [256, 121] width 512 height 243
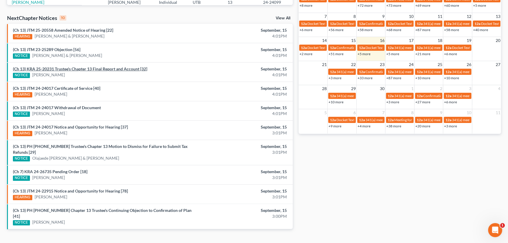
click at [83, 69] on link "(Ch 13) KRA 25-20231 Trustee's Chapter 13 Final Report and Account [32]" at bounding box center [80, 68] width 134 height 5
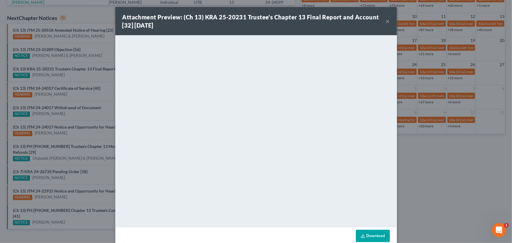
click at [84, 75] on div "Attachment Preview: (Ch 13) KRA 25-20231 Trustee's Chapter 13 Final Report and …" at bounding box center [256, 121] width 512 height 243
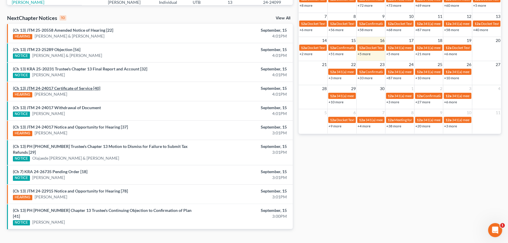
click at [73, 88] on link "(Ch 13) JTM 24-24017 Certificate of Service [40]" at bounding box center [56, 88] width 87 height 5
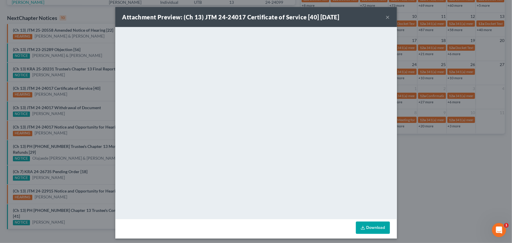
click at [72, 93] on div "Attachment Preview: (Ch 13) JTM 24-24017 Certificate of Service [40] 09/15/2025…" at bounding box center [256, 121] width 512 height 243
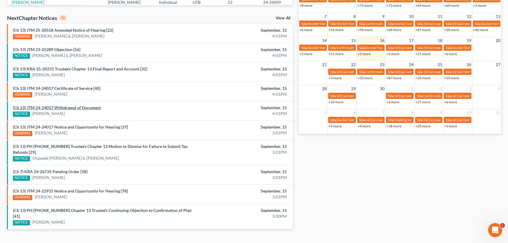
click at [70, 107] on link "(Ch 13) JTM 24-24017 Withdrawal of Document" at bounding box center [57, 107] width 88 height 5
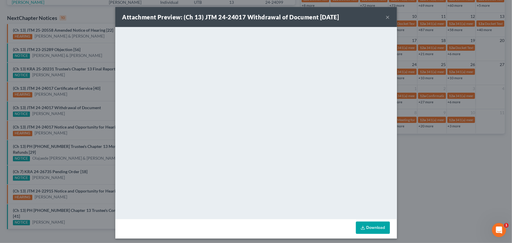
drag, startPoint x: 71, startPoint y: 113, endPoint x: 71, endPoint y: 117, distance: 4.1
click at [71, 114] on div "Attachment Preview: (Ch 13) JTM 24-24017 Withdrawal of Document 09/15/2025 × <o…" at bounding box center [256, 121] width 512 height 243
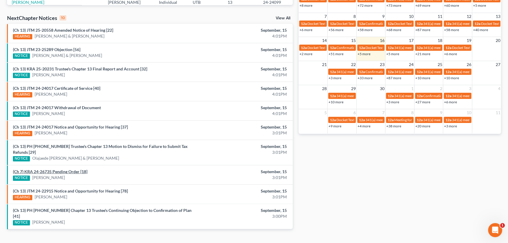
click at [69, 169] on link "(Ch 7) KRA 24-26735 Pending Order [18]" at bounding box center [50, 171] width 74 height 5
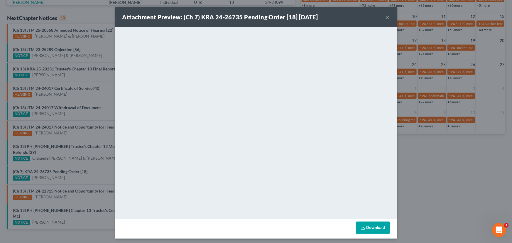
click at [98, 165] on div "Attachment Preview: (Ch 7) KRA 24-26735 Pending Order [18] 09/15/2025 × <object…" at bounding box center [256, 121] width 512 height 243
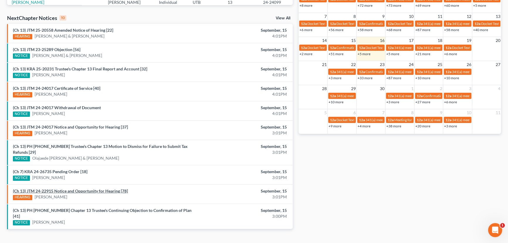
click at [73, 188] on link "(Ch 13) JTM 24-22915 Notice and Opportunity for Hearing [78]" at bounding box center [70, 190] width 115 height 5
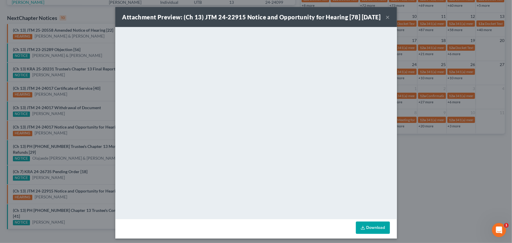
click at [387, 21] on button "×" at bounding box center [388, 16] width 4 height 7
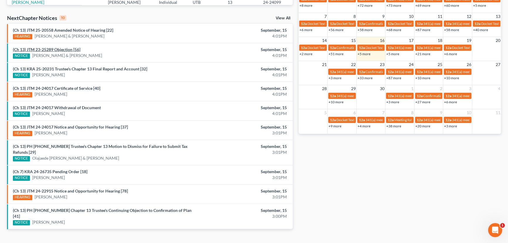
click at [68, 50] on link "(Ch 13) JTM 23-25289 Objection [56]" at bounding box center [46, 49] width 67 height 5
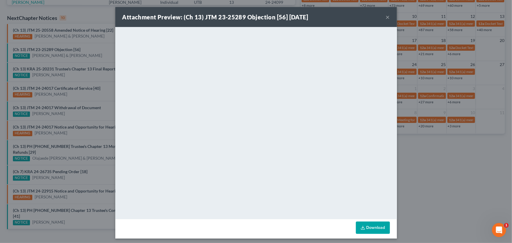
click at [96, 52] on div "Attachment Preview: (Ch 13) JTM 23-25289 Objection [56] 09/15/2025 × <object ng…" at bounding box center [256, 121] width 512 height 243
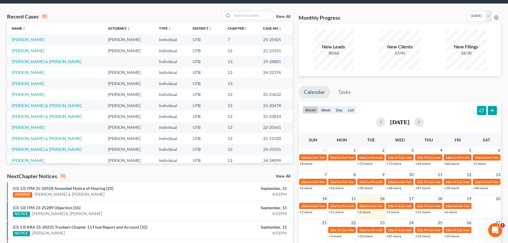
scroll to position [18, 0]
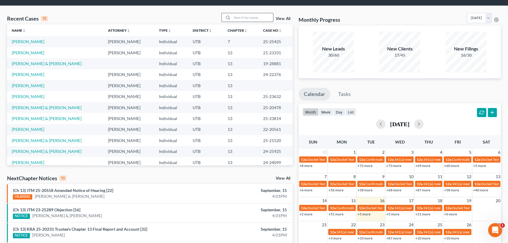
click at [243, 18] on input "search" at bounding box center [252, 17] width 41 height 9
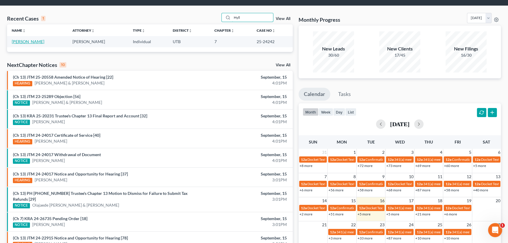
type input "Hyll"
click at [24, 41] on link "[PERSON_NAME]" at bounding box center [28, 41] width 33 height 5
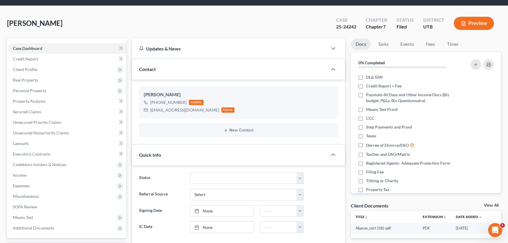
scroll to position [46, 0]
click at [493, 204] on link "View All" at bounding box center [491, 205] width 15 height 4
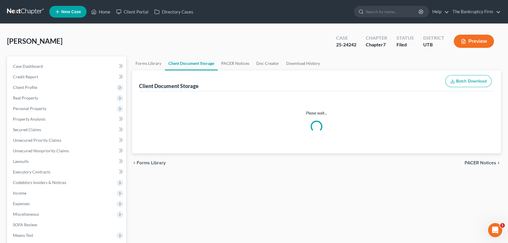
select select "30"
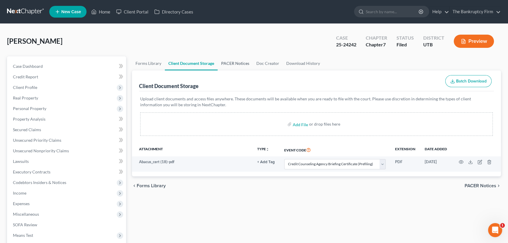
click at [228, 62] on link "PACER Notices" at bounding box center [235, 63] width 35 height 14
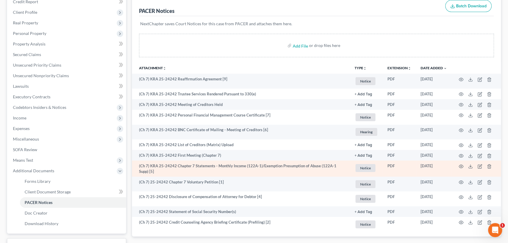
scroll to position [80, 0]
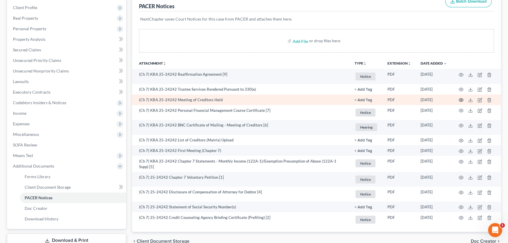
click at [460, 99] on circle "button" at bounding box center [460, 99] width 1 height 1
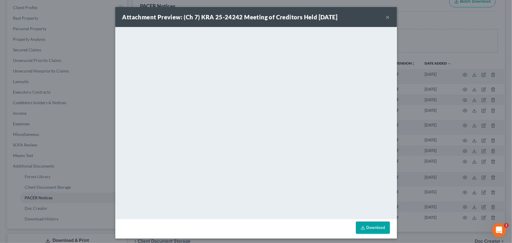
click at [386, 18] on button "×" at bounding box center [388, 16] width 4 height 7
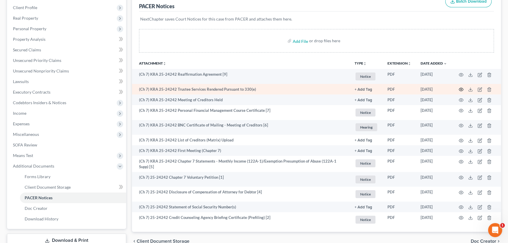
click at [459, 88] on icon "button" at bounding box center [461, 89] width 5 height 5
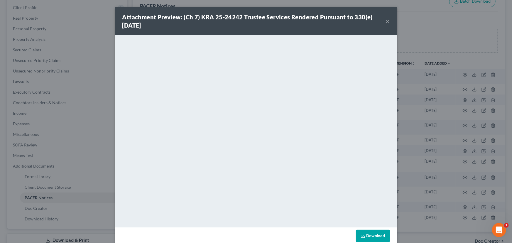
click at [386, 20] on button "×" at bounding box center [388, 21] width 4 height 7
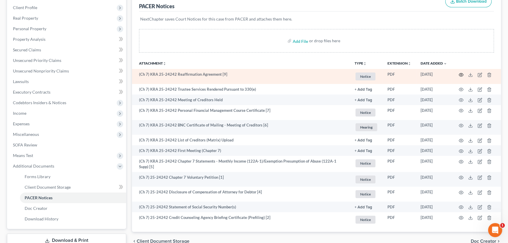
click at [462, 73] on icon "button" at bounding box center [461, 74] width 5 height 5
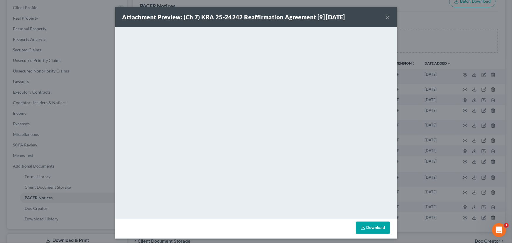
click at [386, 17] on button "×" at bounding box center [388, 16] width 4 height 7
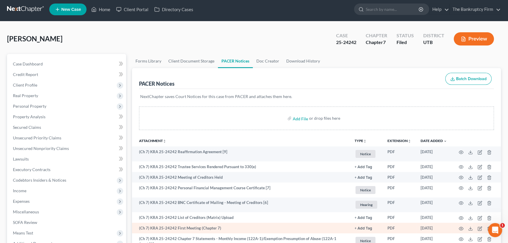
scroll to position [0, 0]
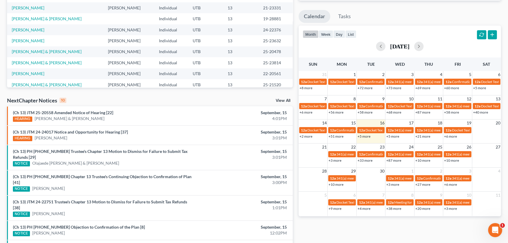
scroll to position [184, 0]
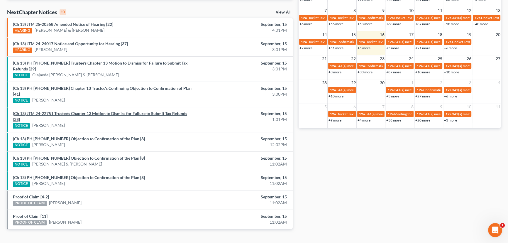
click at [86, 111] on link "(Ch 13) JTM 24-22751 Trustee's Chapter 13 Motion to Dismiss for Failure to Subm…" at bounding box center [100, 116] width 174 height 11
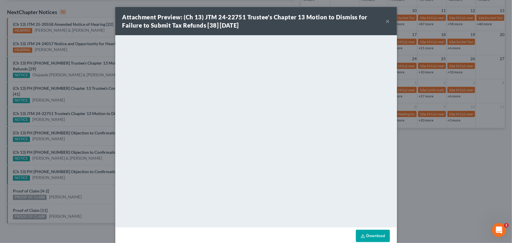
click at [88, 88] on div "Attachment Preview: (Ch 13) JTM 24-22751 Trustee's Chapter 13 Motion to Dismiss…" at bounding box center [256, 121] width 512 height 243
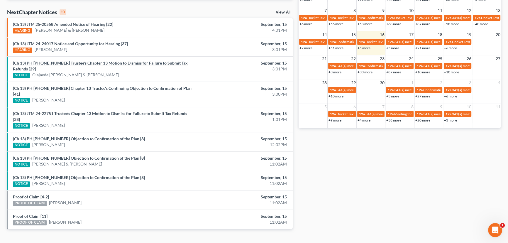
click at [92, 65] on link "(Ch 13) PH [PHONE_NUMBER] Trustee's Chapter 13 Motion to Dismiss for Failure to…" at bounding box center [100, 65] width 175 height 11
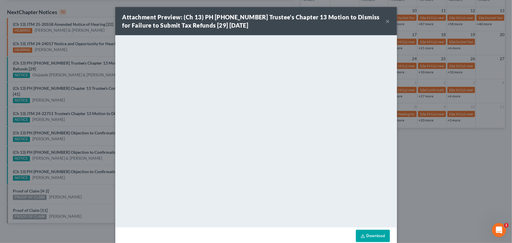
click at [91, 68] on div "Attachment Preview: (Ch 13) PH [PHONE_NUMBER] Trustee's Chapter 13 Motion to Di…" at bounding box center [256, 121] width 512 height 243
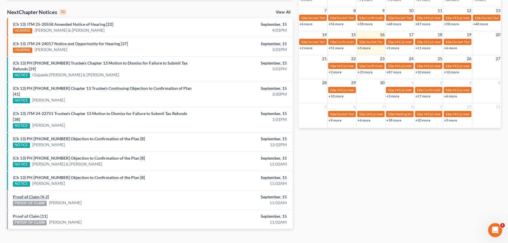
click at [29, 194] on link "Proof of Claim [4-2]" at bounding box center [31, 196] width 36 height 5
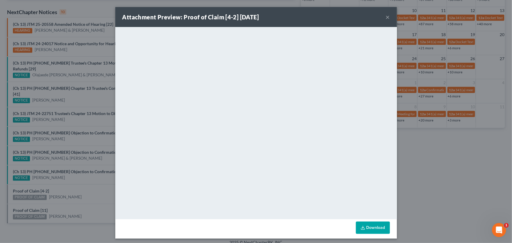
click at [77, 186] on div "Attachment Preview: Proof of Claim [4-2] [DATE] × <object ng-attr-data='[URL][D…" at bounding box center [256, 121] width 512 height 243
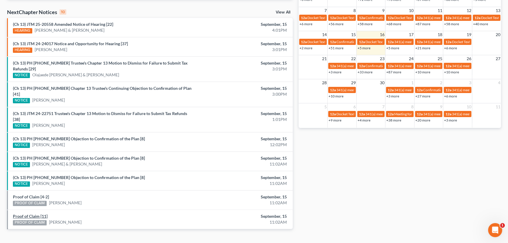
click at [29, 213] on link "Proof of Claim [11]" at bounding box center [30, 215] width 35 height 5
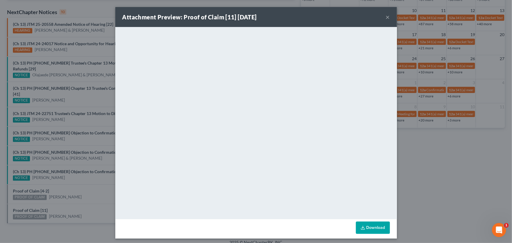
click at [67, 206] on div "Attachment Preview: Proof of Claim [11] [DATE] × <object ng-attr-data='[URL][DO…" at bounding box center [256, 121] width 512 height 243
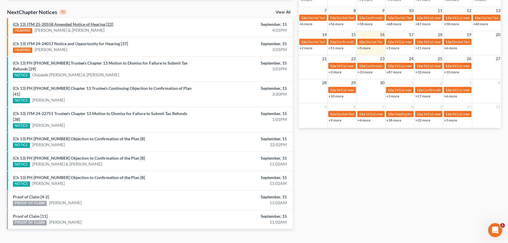
click at [60, 25] on link "(Ch 13) JTM 25-20558 Amended Notice of Hearing [22]" at bounding box center [63, 24] width 100 height 5
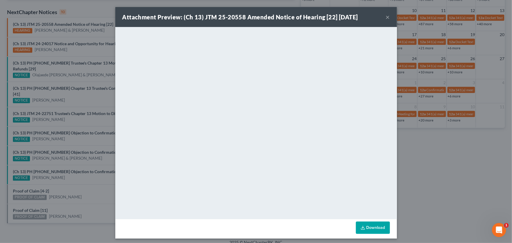
click at [383, 17] on div "Attachment Preview: (Ch 13) JTM 25-20558 Amended Notice of Hearing [22] [DATE] ×" at bounding box center [255, 17] width 281 height 20
click at [386, 18] on button "×" at bounding box center [388, 16] width 4 height 7
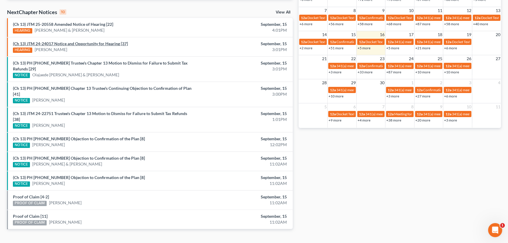
click at [85, 43] on link "(Ch 13) JTM 24-24017 Notice and Opportunity for Hearing [37]" at bounding box center [70, 43] width 115 height 5
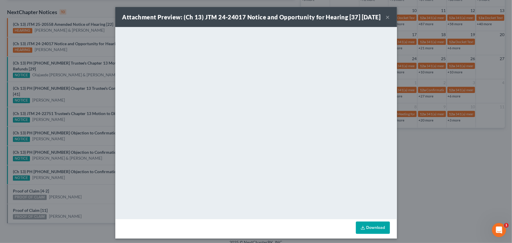
click at [387, 21] on button "×" at bounding box center [388, 16] width 4 height 7
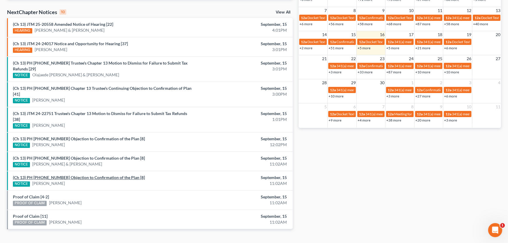
click at [77, 175] on link "(Ch 13) PH [PHONE_NUMBER] Objection to Confirmation of the Plan [8]" at bounding box center [79, 177] width 132 height 5
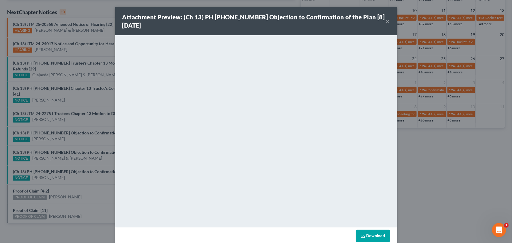
click at [78, 144] on div "Attachment Preview: (Ch 13) PH [PHONE_NUMBER] Objection to Confirmation of the …" at bounding box center [256, 121] width 512 height 243
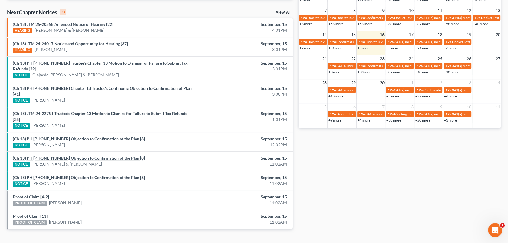
click at [78, 155] on link "(Ch 13) PH [PHONE_NUMBER] Objection to Confirmation of the Plan [8]" at bounding box center [79, 157] width 132 height 5
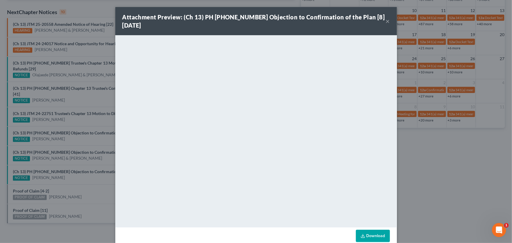
click at [86, 126] on div "Attachment Preview: (Ch 13) PH [PHONE_NUMBER] Objection to Confirmation of the …" at bounding box center [256, 121] width 512 height 243
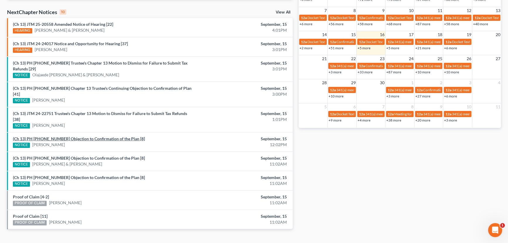
click at [86, 136] on link "(Ch 13) PH [PHONE_NUMBER] Objection to Confirmation of the Plan [8]" at bounding box center [79, 138] width 132 height 5
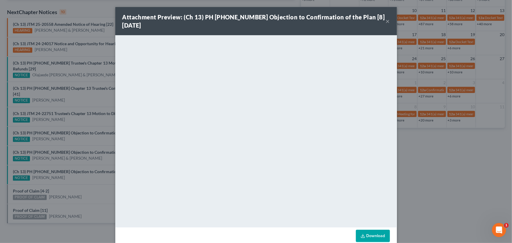
click at [65, 177] on div "Attachment Preview: (Ch 13) PH [PHONE_NUMBER] Objection to Confirmation of the …" at bounding box center [256, 121] width 512 height 243
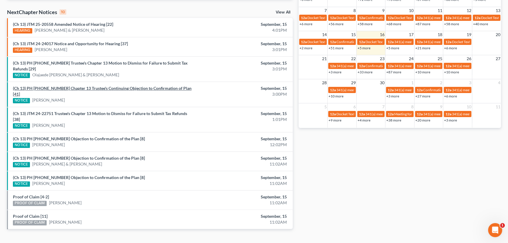
click at [88, 86] on link "(Ch 13) PH [PHONE_NUMBER] Chapter 13 Trustee's Continuing Objection to Confirma…" at bounding box center [102, 91] width 179 height 11
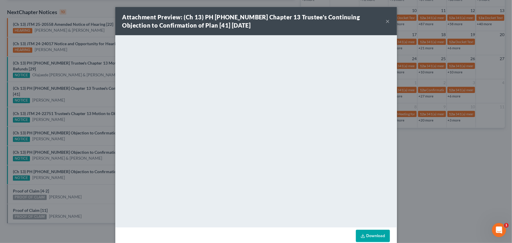
click at [89, 71] on div "Attachment Preview: (Ch 13) PH [PHONE_NUMBER] Chapter 13 Trustee's Continuing O…" at bounding box center [256, 121] width 512 height 243
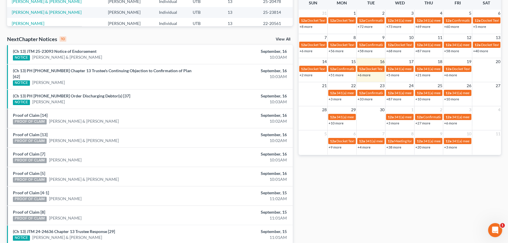
scroll to position [160, 0]
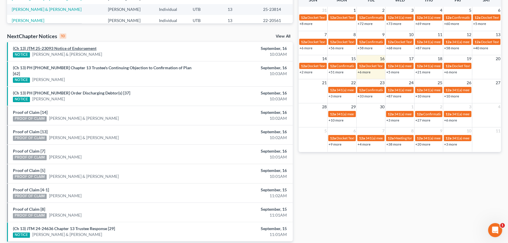
click at [72, 48] on link "(Ch 13) JTM 25-23093 Notice of Endorsement" at bounding box center [55, 48] width 84 height 5
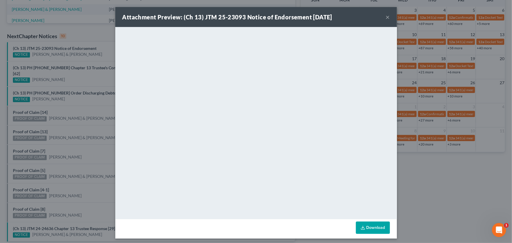
click at [91, 51] on div "Attachment Preview: (Ch 13) JTM 25-23093 Notice of Endorsement [DATE] × <object…" at bounding box center [256, 121] width 512 height 243
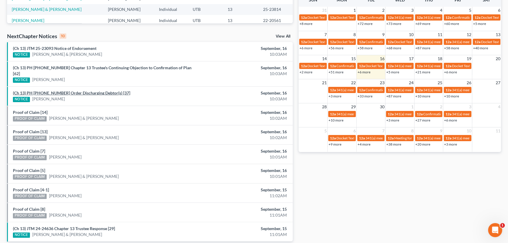
click at [68, 90] on link "(Ch 13) PH [PHONE_NUMBER] Order Discharging Debtor(s) [37]" at bounding box center [71, 92] width 117 height 5
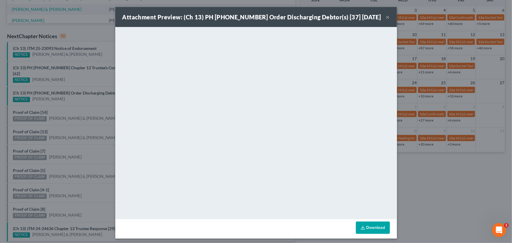
drag, startPoint x: 58, startPoint y: 99, endPoint x: 52, endPoint y: 101, distance: 5.9
click at [58, 99] on div "Attachment Preview: (Ch 13) PH [PHONE_NUMBER] Order Discharging Debtor(s) [37] …" at bounding box center [256, 121] width 512 height 243
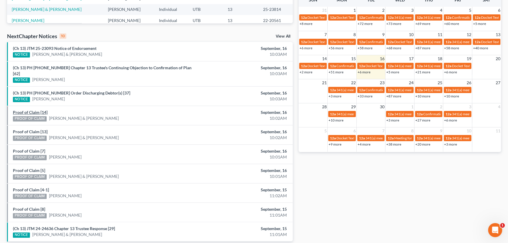
click at [32, 110] on link "Proof of Claim [14]" at bounding box center [30, 112] width 35 height 5
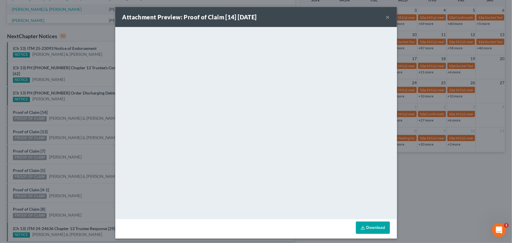
drag, startPoint x: 61, startPoint y: 105, endPoint x: 42, endPoint y: 121, distance: 24.8
click at [61, 105] on div "Attachment Preview: Proof of Claim [14] [DATE] × <object ng-attr-data='[URL][DO…" at bounding box center [256, 121] width 512 height 243
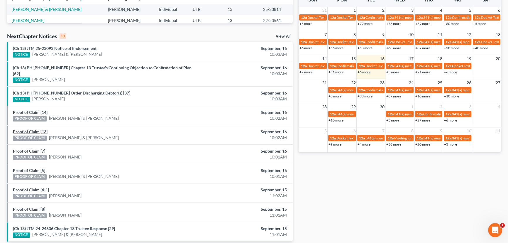
click at [31, 129] on link "Proof of Claim [13]" at bounding box center [30, 131] width 35 height 5
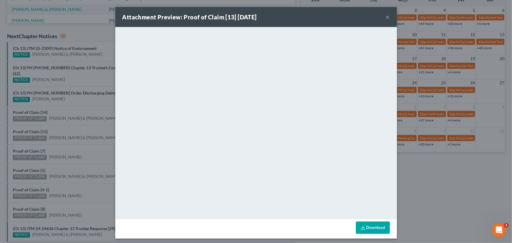
drag, startPoint x: 72, startPoint y: 123, endPoint x: 45, endPoint y: 141, distance: 31.8
click at [72, 124] on div "Attachment Preview: Proof of Claim [13] [DATE] × <object ng-attr-data='[URL][DO…" at bounding box center [256, 121] width 512 height 243
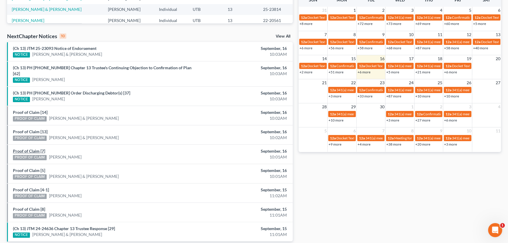
click at [29, 148] on link "Proof of Claim [7]" at bounding box center [29, 150] width 32 height 5
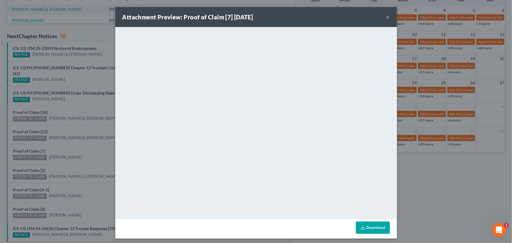
click at [69, 140] on div "Attachment Preview: Proof of Claim [7] [DATE] × <object ng-attr-data='[URL][DOM…" at bounding box center [256, 121] width 512 height 243
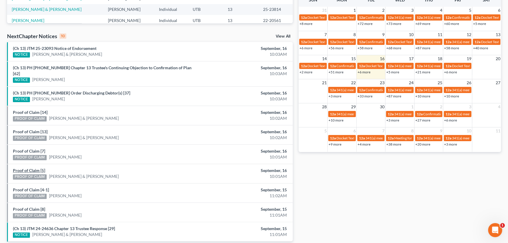
click at [28, 168] on link "Proof of Claim [5]" at bounding box center [29, 170] width 32 height 5
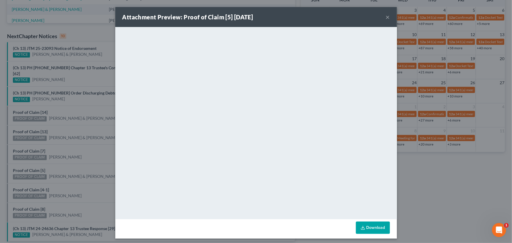
drag, startPoint x: 71, startPoint y: 160, endPoint x: 55, endPoint y: 168, distance: 18.0
click at [70, 161] on div "Attachment Preview: Proof of Claim [5] 09/16/2025 × <object ng-attr-data='https…" at bounding box center [256, 121] width 512 height 243
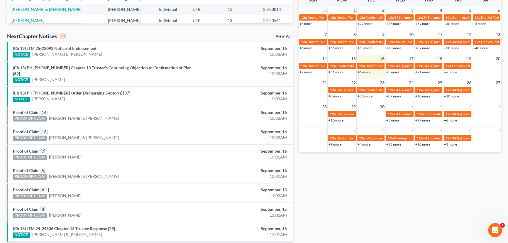
click at [33, 187] on link "Proof of Claim [4-1]" at bounding box center [31, 189] width 36 height 5
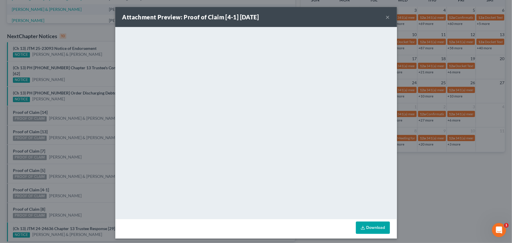
drag, startPoint x: 76, startPoint y: 181, endPoint x: 59, endPoint y: 189, distance: 19.2
click at [76, 181] on div "Attachment Preview: Proof of Claim [4-1] 09/15/2025 × <object ng-attr-data='htt…" at bounding box center [256, 121] width 512 height 243
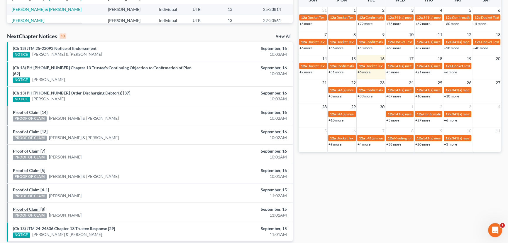
click at [35, 206] on link "Proof of Claim [8]" at bounding box center [29, 208] width 32 height 5
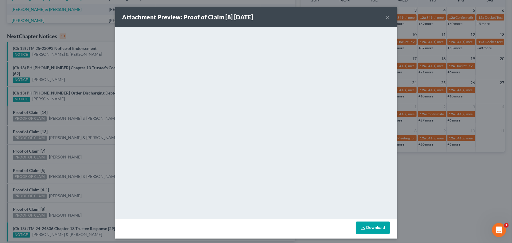
click at [68, 198] on div "Attachment Preview: Proof of Claim [8] 09/15/2025 × <object ng-attr-data='https…" at bounding box center [256, 121] width 512 height 243
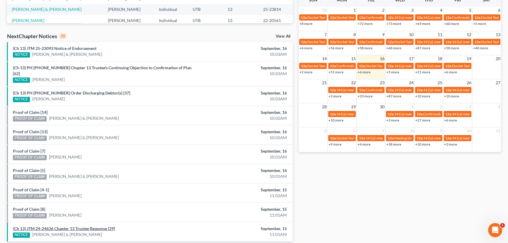
click at [62, 226] on link "(Ch 13) JTM 24-24636 Chapter 13 Trustee Response [29]" at bounding box center [64, 228] width 102 height 5
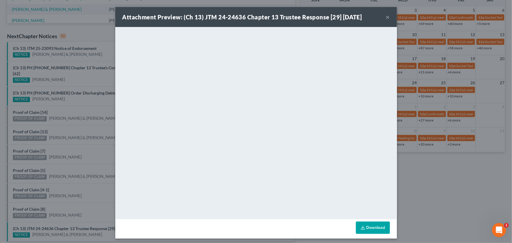
drag, startPoint x: 65, startPoint y: 199, endPoint x: 66, endPoint y: 170, distance: 29.0
click at [65, 199] on div "Attachment Preview: (Ch 13) JTM 24-24636 Chapter 13 Trustee Response [29] 09/15…" at bounding box center [256, 121] width 512 height 243
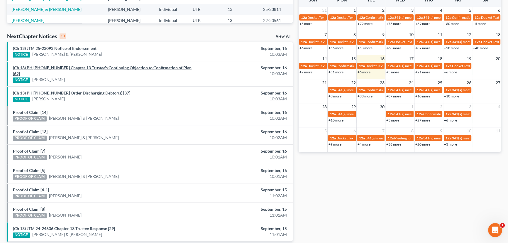
click at [77, 67] on link "(Ch 13) PH 25-20125 Chapter 13 Trustee's Continuing Objection to Confirmation o…" at bounding box center [102, 70] width 179 height 11
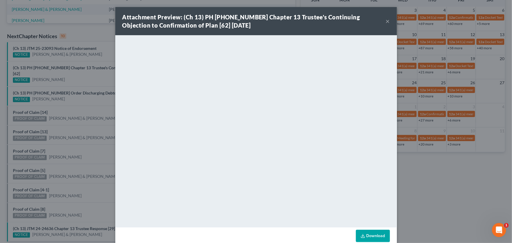
click at [386, 20] on button "×" at bounding box center [388, 21] width 4 height 7
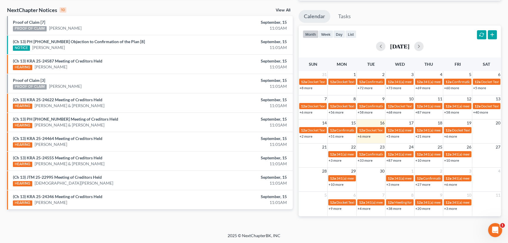
scroll to position [178, 0]
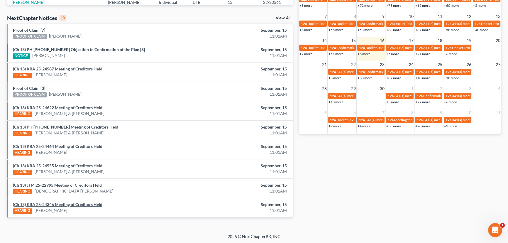
click at [67, 203] on link "(Ch 13) KRA 25-24346 Meeting of Creditors Held" at bounding box center [57, 204] width 89 height 5
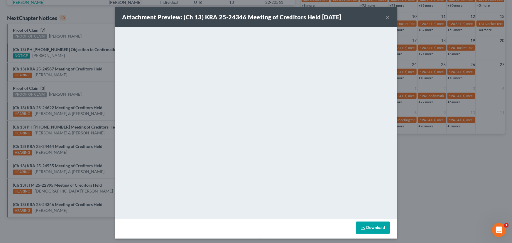
drag, startPoint x: 67, startPoint y: 203, endPoint x: 73, endPoint y: 187, distance: 16.3
click at [73, 195] on div "Attachment Preview: (Ch 13) KRA 25-24346 Meeting of Creditors Held [DATE] × Dow…" at bounding box center [256, 121] width 512 height 243
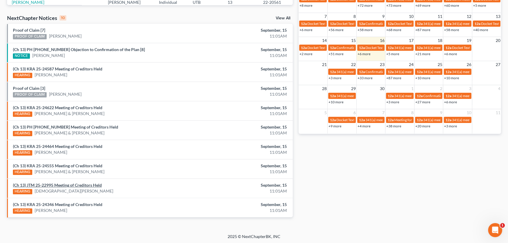
click at [73, 185] on link "(Ch 13) JTM 25-22995 Meeting of Creditors Held" at bounding box center [57, 184] width 89 height 5
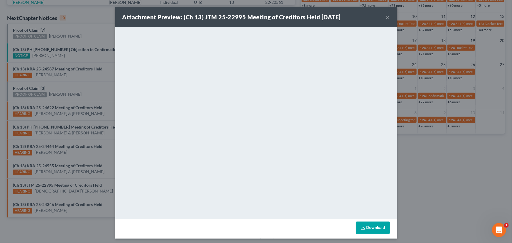
click at [72, 177] on div "Attachment Preview: (Ch 13) JTM 25-22995 Meeting of Creditors Held [DATE] × Dow…" at bounding box center [256, 121] width 512 height 243
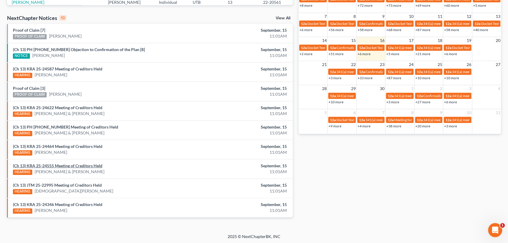
click at [71, 166] on link "(Ch 13) KRA 25-24555 Meeting of Creditors Held" at bounding box center [57, 165] width 89 height 5
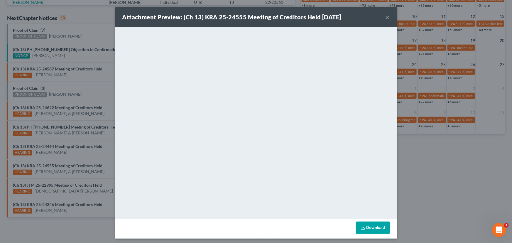
click at [69, 158] on div "Attachment Preview: (Ch 13) KRA 25-24555 Meeting of Creditors Held [DATE] × Dow…" at bounding box center [256, 121] width 512 height 243
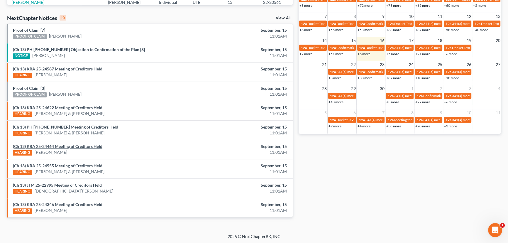
click at [69, 146] on link "(Ch 13) KRA 25-24464 Meeting of Creditors Held" at bounding box center [57, 146] width 89 height 5
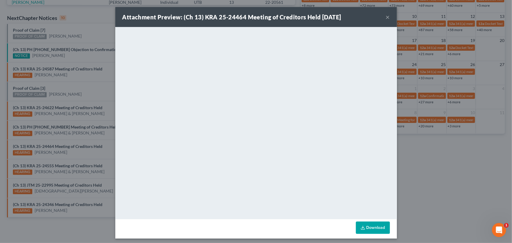
click at [70, 138] on div "Attachment Preview: (Ch 13) KRA 25-24464 Meeting of Creditors Held [DATE] × Dow…" at bounding box center [256, 121] width 512 height 243
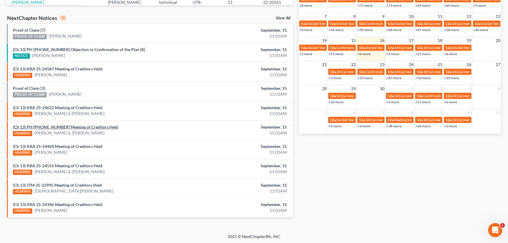
click at [69, 125] on link "(Ch 13) PH [PHONE_NUMBER] Meeting of Creditors Held" at bounding box center [65, 126] width 105 height 5
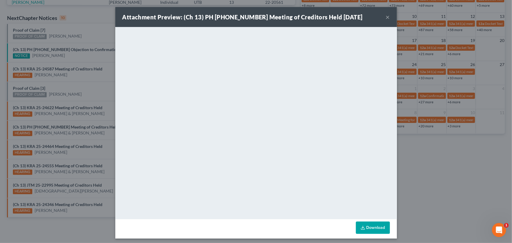
drag, startPoint x: 67, startPoint y: 120, endPoint x: 68, endPoint y: 111, distance: 8.8
click at [67, 120] on div "Attachment Preview: (Ch 13) PH 25-23240 Meeting of Creditors Held 09/15/2025 × …" at bounding box center [256, 121] width 512 height 243
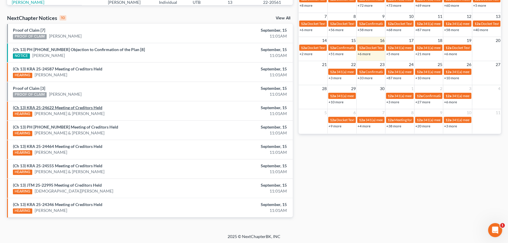
click at [67, 108] on link "(Ch 13) KRA 25-24622 Meeting of Creditors Held" at bounding box center [57, 107] width 89 height 5
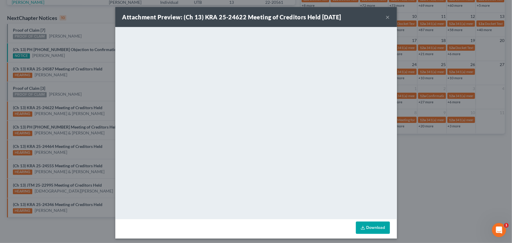
drag, startPoint x: 66, startPoint y: 101, endPoint x: 57, endPoint y: 99, distance: 9.3
click at [62, 101] on div "Attachment Preview: (Ch 13) KRA 25-24622 Meeting of Creditors Held 09/15/2025 ×…" at bounding box center [256, 121] width 512 height 243
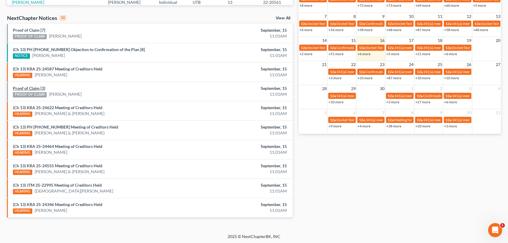
click at [29, 87] on link "Proof of Claim [3]" at bounding box center [29, 88] width 32 height 5
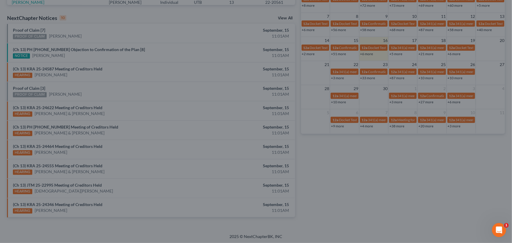
drag, startPoint x: 54, startPoint y: 86, endPoint x: 57, endPoint y: 83, distance: 4.0
click at [54, 86] on div "Attachment Preview: Proof of Claim [3] 09/15/2025 × <object ng-attr-data='https…" at bounding box center [256, 121] width 512 height 243
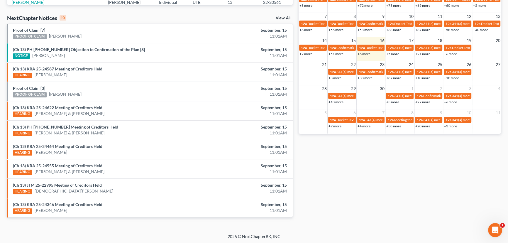
click at [67, 70] on link "(Ch 13) KRA 25-24587 Meeting of Creditors Held" at bounding box center [57, 68] width 89 height 5
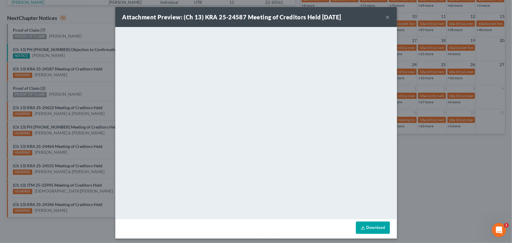
click at [83, 95] on div "Attachment Preview: (Ch 13) KRA 25-24587 Meeting of Creditors Held 09/15/2025 ×…" at bounding box center [256, 121] width 512 height 243
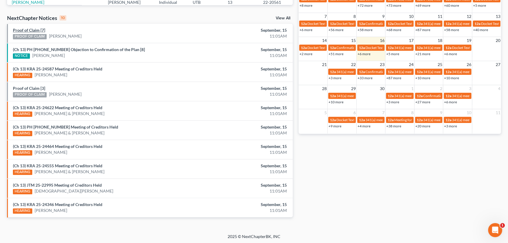
click at [31, 30] on link "Proof of Claim [7]" at bounding box center [29, 30] width 32 height 5
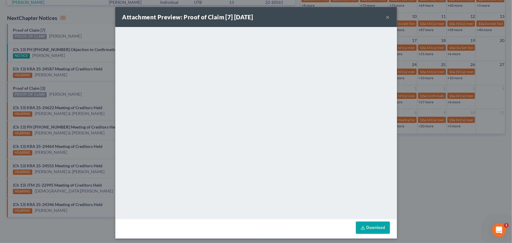
click at [89, 60] on div "Attachment Preview: Proof of Claim [7] 09/15/2025 × <object ng-attr-data='https…" at bounding box center [256, 121] width 512 height 243
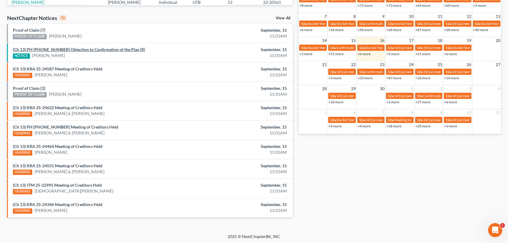
click at [79, 49] on link "(Ch 13) PH 25-25117 Objection to Confirmation of the Plan [8]" at bounding box center [79, 49] width 132 height 5
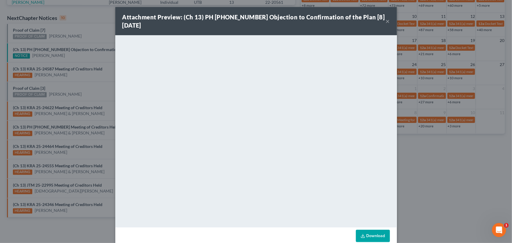
click at [386, 22] on button "×" at bounding box center [388, 21] width 4 height 7
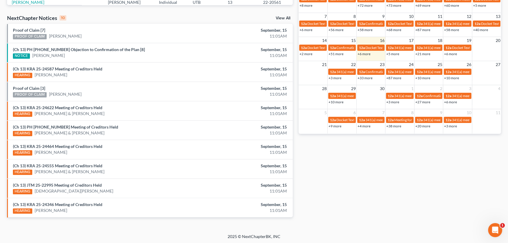
click at [327, 169] on div "Monthly Progress Bankruptcy Bankruptcy September 2025 August 2025 July 2025 Jun…" at bounding box center [400, 40] width 208 height 374
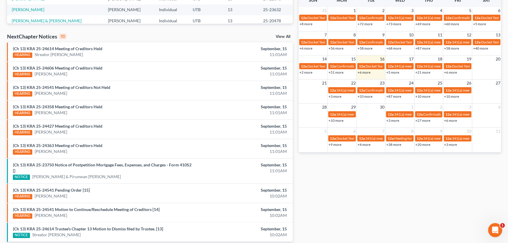
scroll to position [160, 0]
click at [47, 143] on link "(Ch 13) KRA 25-24363 Meeting of Creditors Held" at bounding box center [57, 144] width 89 height 5
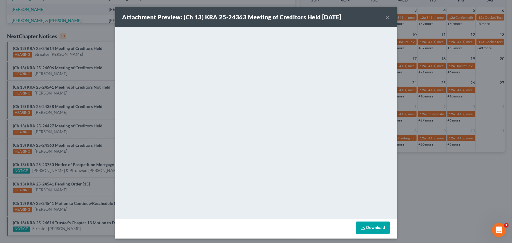
drag, startPoint x: 66, startPoint y: 140, endPoint x: 72, endPoint y: 130, distance: 11.0
click at [67, 138] on div "Attachment Preview: (Ch 13) KRA 25-24363 Meeting of Creditors Held [DATE] × Dow…" at bounding box center [256, 121] width 512 height 243
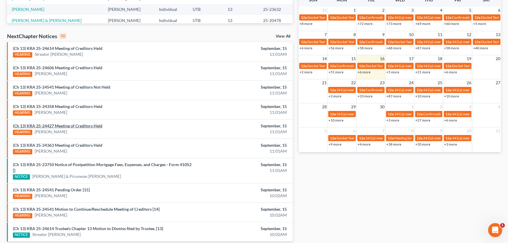
click at [72, 123] on link "(Ch 13) KRA 25-24427 Meeting of Creditors Held" at bounding box center [57, 125] width 89 height 5
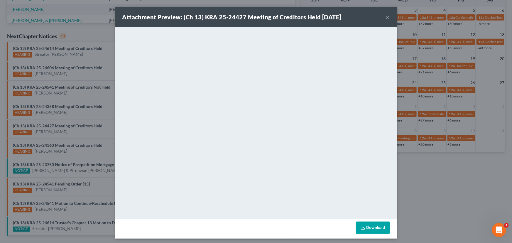
click at [73, 118] on div "Attachment Preview: (Ch 13) KRA 25-24427 Meeting of Creditors Held [DATE] × Dow…" at bounding box center [256, 121] width 512 height 243
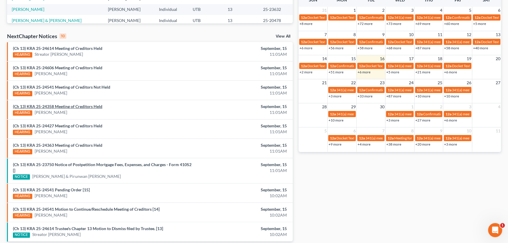
click at [74, 105] on link "(Ch 13) KRA 25-24358 Meeting of Creditors Held" at bounding box center [57, 106] width 89 height 5
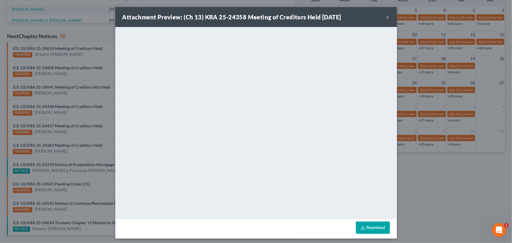
drag, startPoint x: 88, startPoint y: 116, endPoint x: 85, endPoint y: 94, distance: 21.9
click at [88, 116] on div "Attachment Preview: (Ch 13) KRA 25-24358 Meeting of Creditors Held [DATE] × Dow…" at bounding box center [256, 121] width 512 height 243
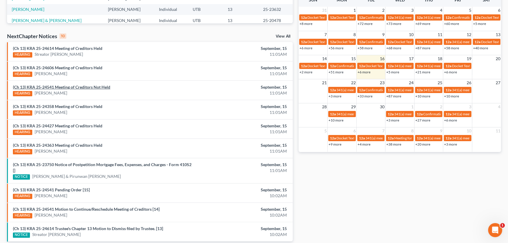
click at [74, 88] on link "(Ch 13) KRA 25-24541 Meeting of Creditors Not Held" at bounding box center [61, 86] width 97 height 5
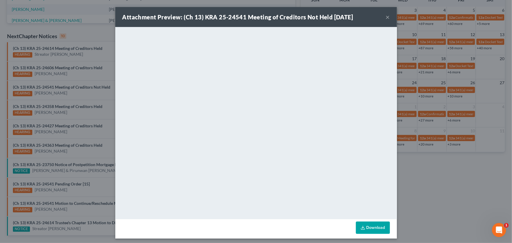
click at [77, 96] on div "Attachment Preview: (Ch 13) KRA 25-24541 Meeting of Creditors Not Held [DATE] ×…" at bounding box center [256, 121] width 512 height 243
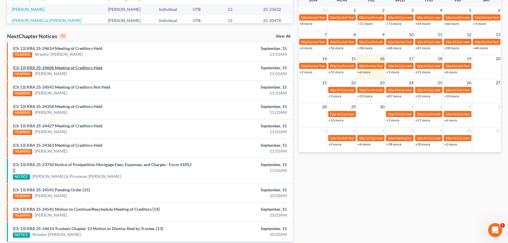
click at [71, 68] on link "(Ch 13) KRA 25-24606 Meeting of Creditors Held" at bounding box center [57, 67] width 89 height 5
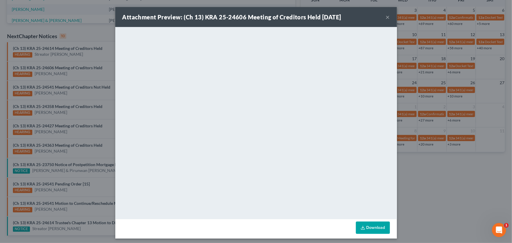
drag, startPoint x: 69, startPoint y: 77, endPoint x: 74, endPoint y: 63, distance: 15.2
click at [69, 77] on div "Attachment Preview: (Ch 13) KRA 25-24606 Meeting of Creditors Held [DATE] × Dow…" at bounding box center [256, 121] width 512 height 243
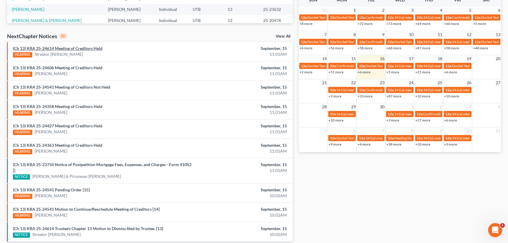
click at [70, 50] on link "(Ch 13) KRA 25-24614 Meeting of Creditors Held" at bounding box center [57, 48] width 89 height 5
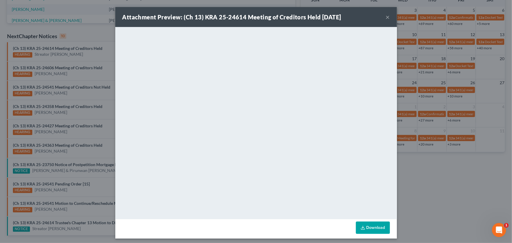
click at [68, 56] on div "Attachment Preview: (Ch 13) KRA 25-24614 Meeting of Creditors Held [DATE] × Dow…" at bounding box center [256, 121] width 512 height 243
